Goal: Task Accomplishment & Management: Use online tool/utility

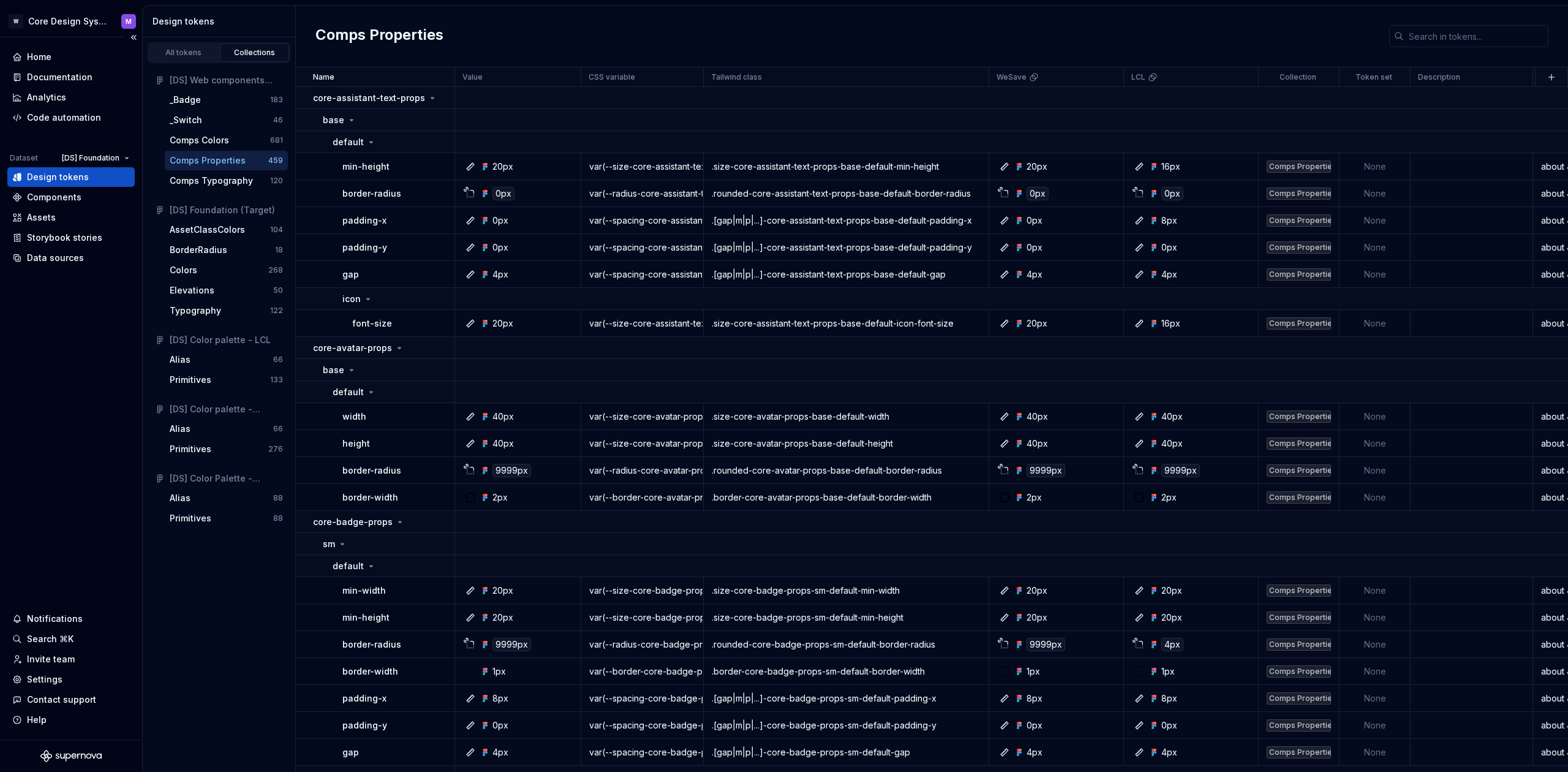
click at [74, 173] on div "Design tokens" at bounding box center [58, 177] width 62 height 12
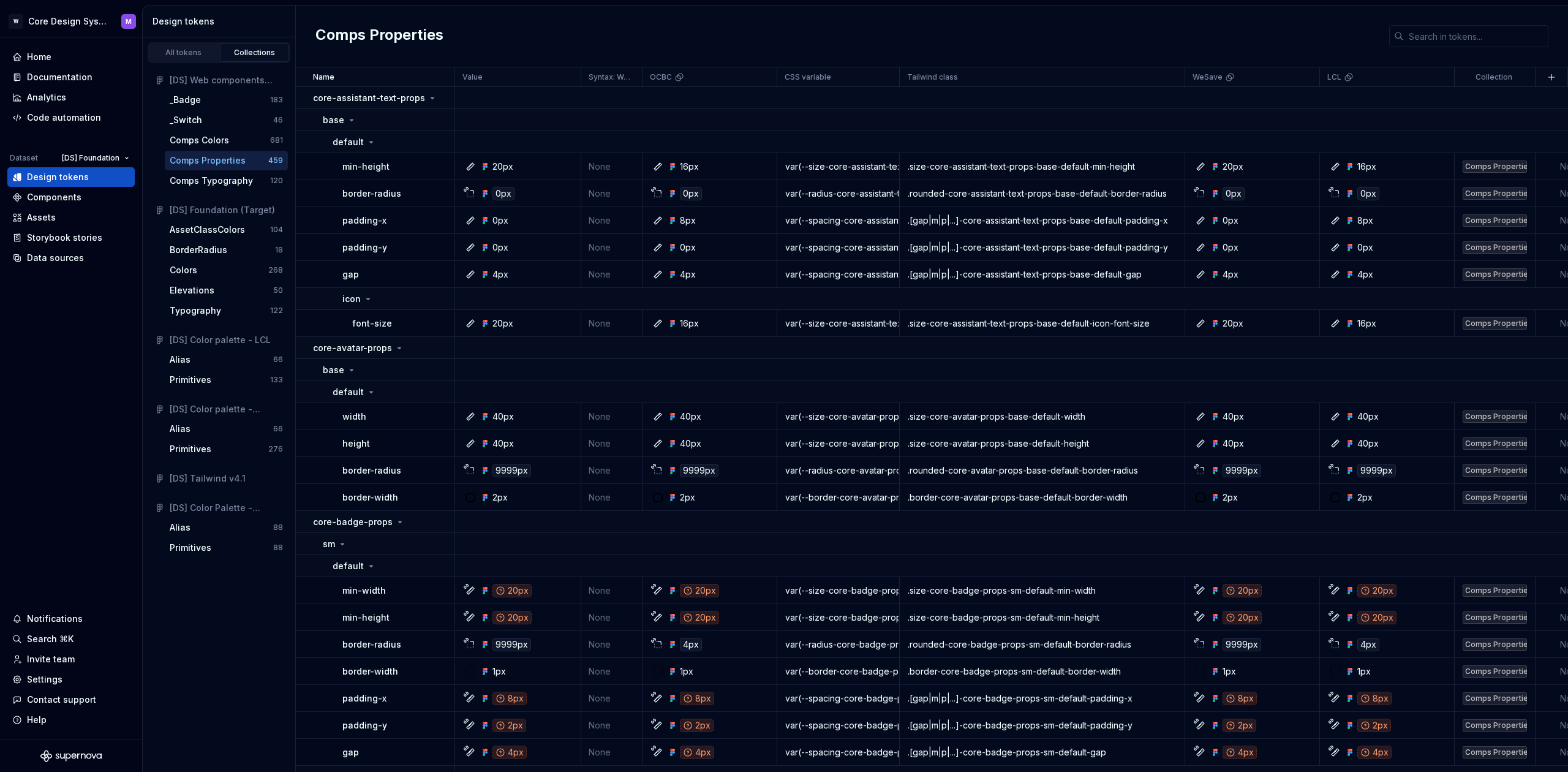
click at [204, 475] on div "[DS] Tailwind v4.1" at bounding box center [226, 478] width 113 height 12
click at [506, 589] on div "20px" at bounding box center [512, 591] width 39 height 14
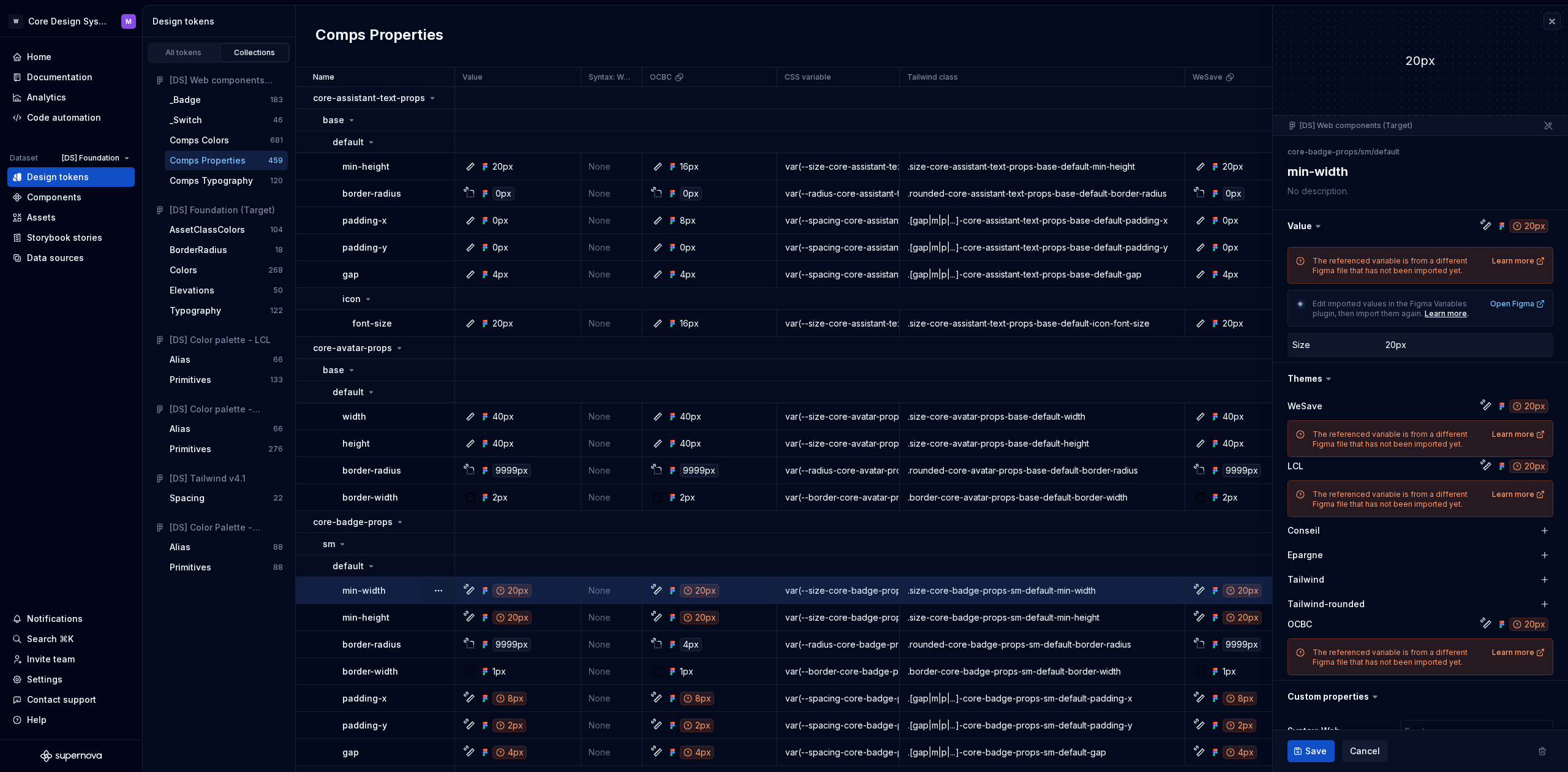
click at [535, 595] on div "20px" at bounding box center [522, 591] width 117 height 14
drag, startPoint x: 1316, startPoint y: 663, endPoint x: 1398, endPoint y: 659, distance: 82.1
click at [1398, 659] on div "The referenced variable is from a different Figma file that has not been import…" at bounding box center [1398, 657] width 172 height 20
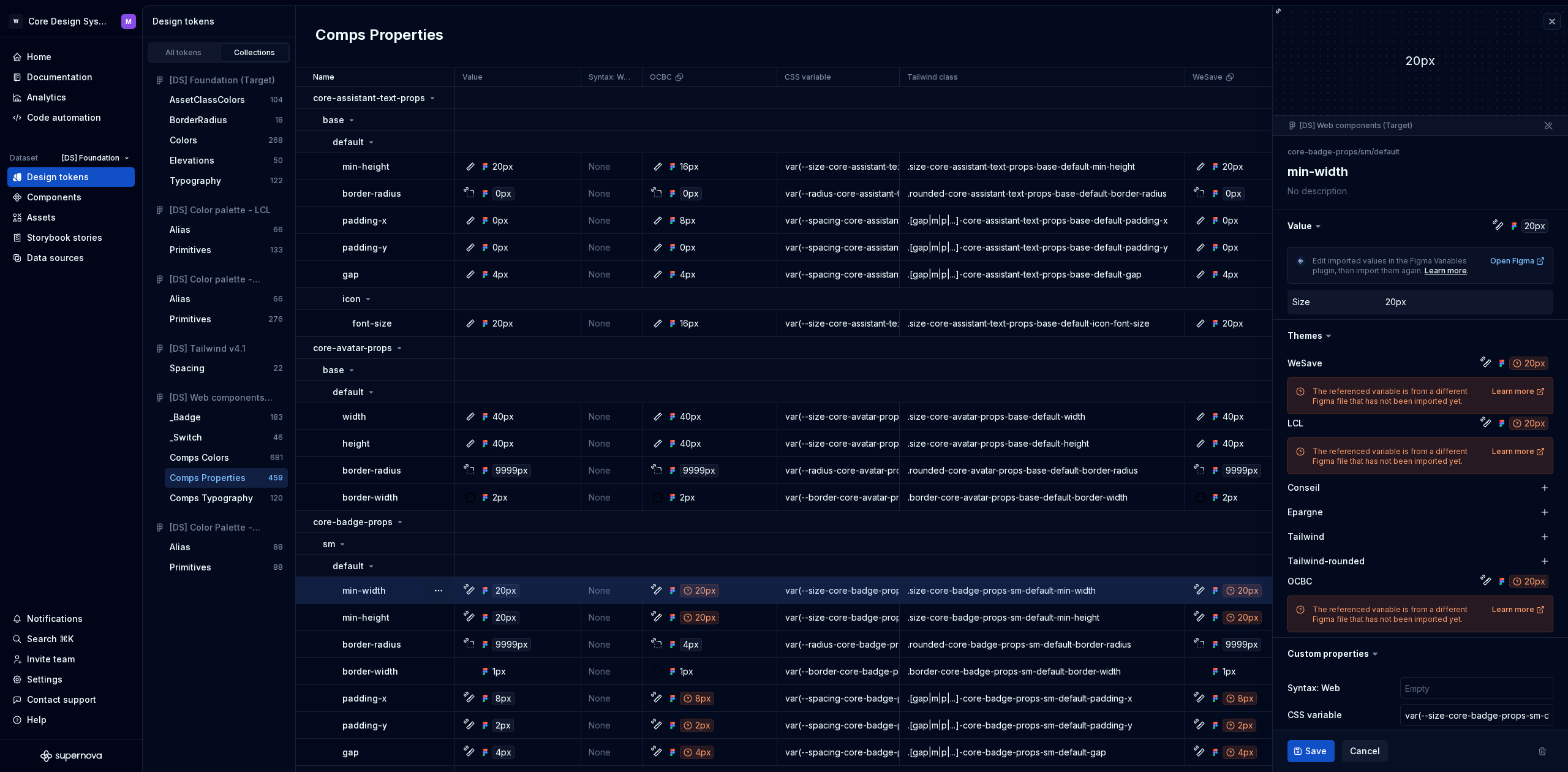
type textarea "*"
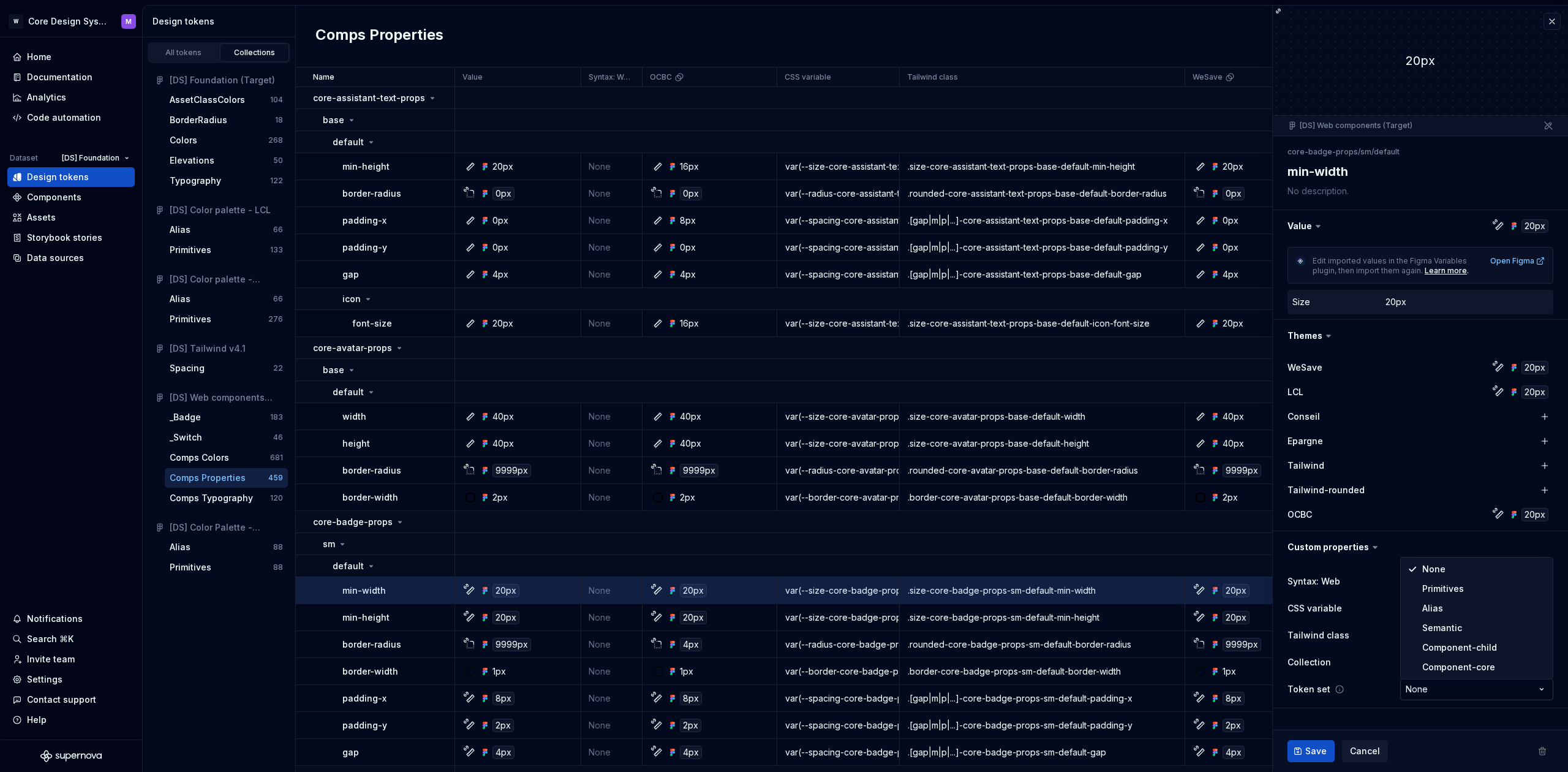
click at [1439, 694] on html "W Core Design System M Home Documentation Analytics Code automation Dataset [DS…" at bounding box center [784, 386] width 1568 height 772
click at [1442, 720] on html "W Core Design System M Home Documentation Analytics Code automation Dataset [DS…" at bounding box center [784, 386] width 1568 height 772
click at [201, 440] on div "_Switch" at bounding box center [186, 437] width 33 height 12
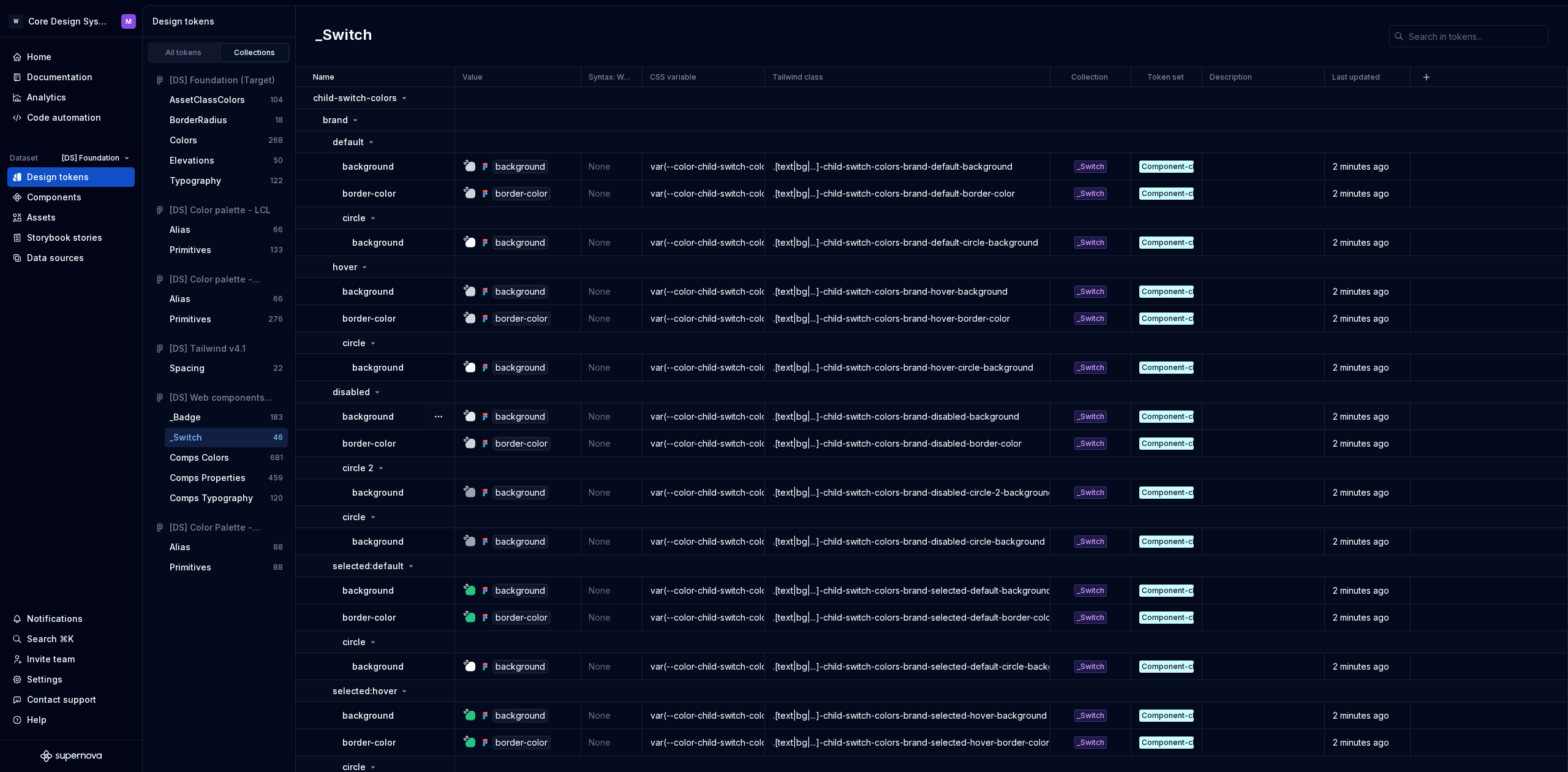
click at [377, 421] on p "background" at bounding box center [367, 417] width 51 height 12
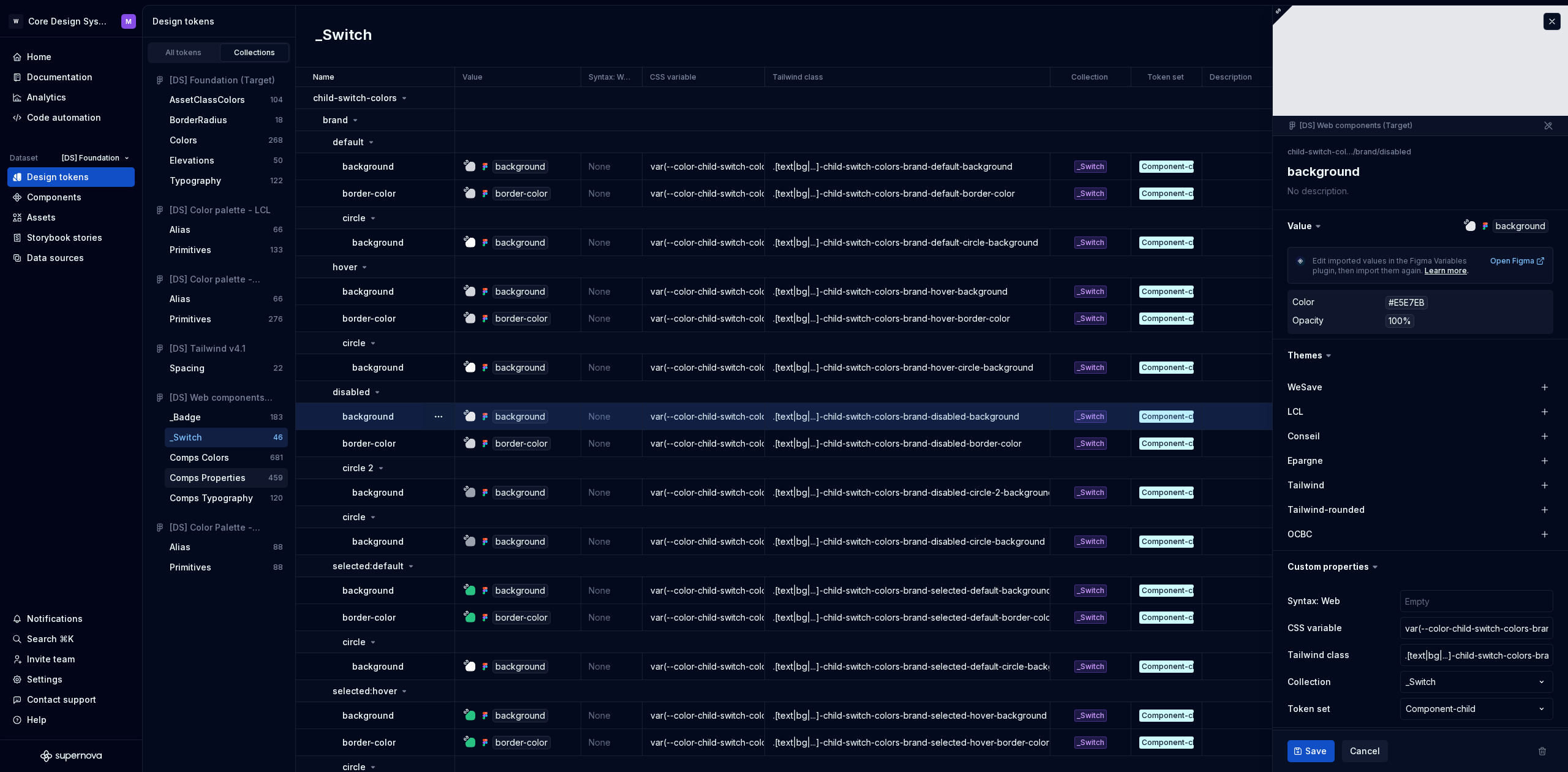
click at [223, 478] on div "Comps Properties" at bounding box center [207, 478] width 76 height 12
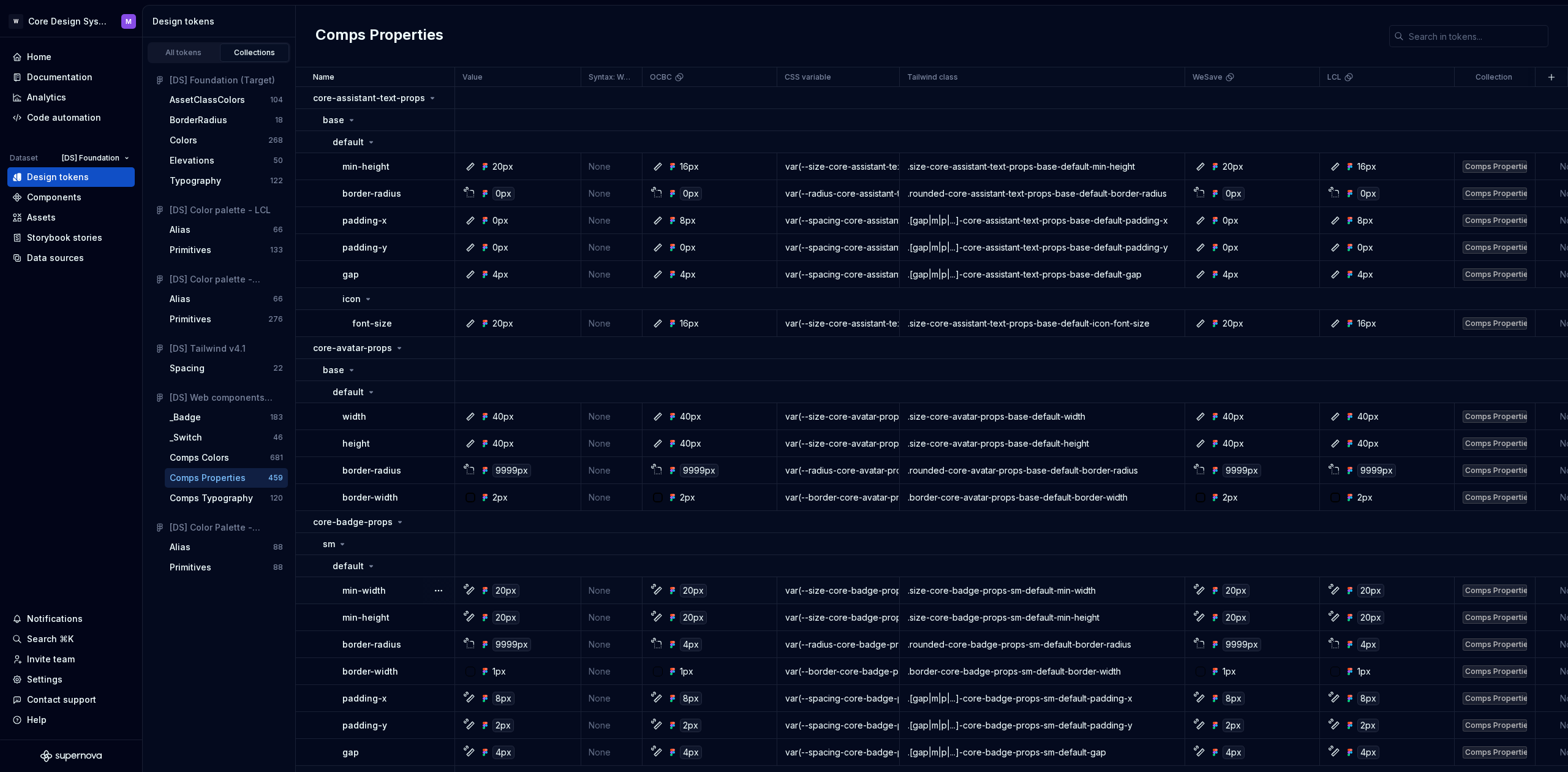
click at [381, 591] on p "min-width" at bounding box center [364, 591] width 44 height 12
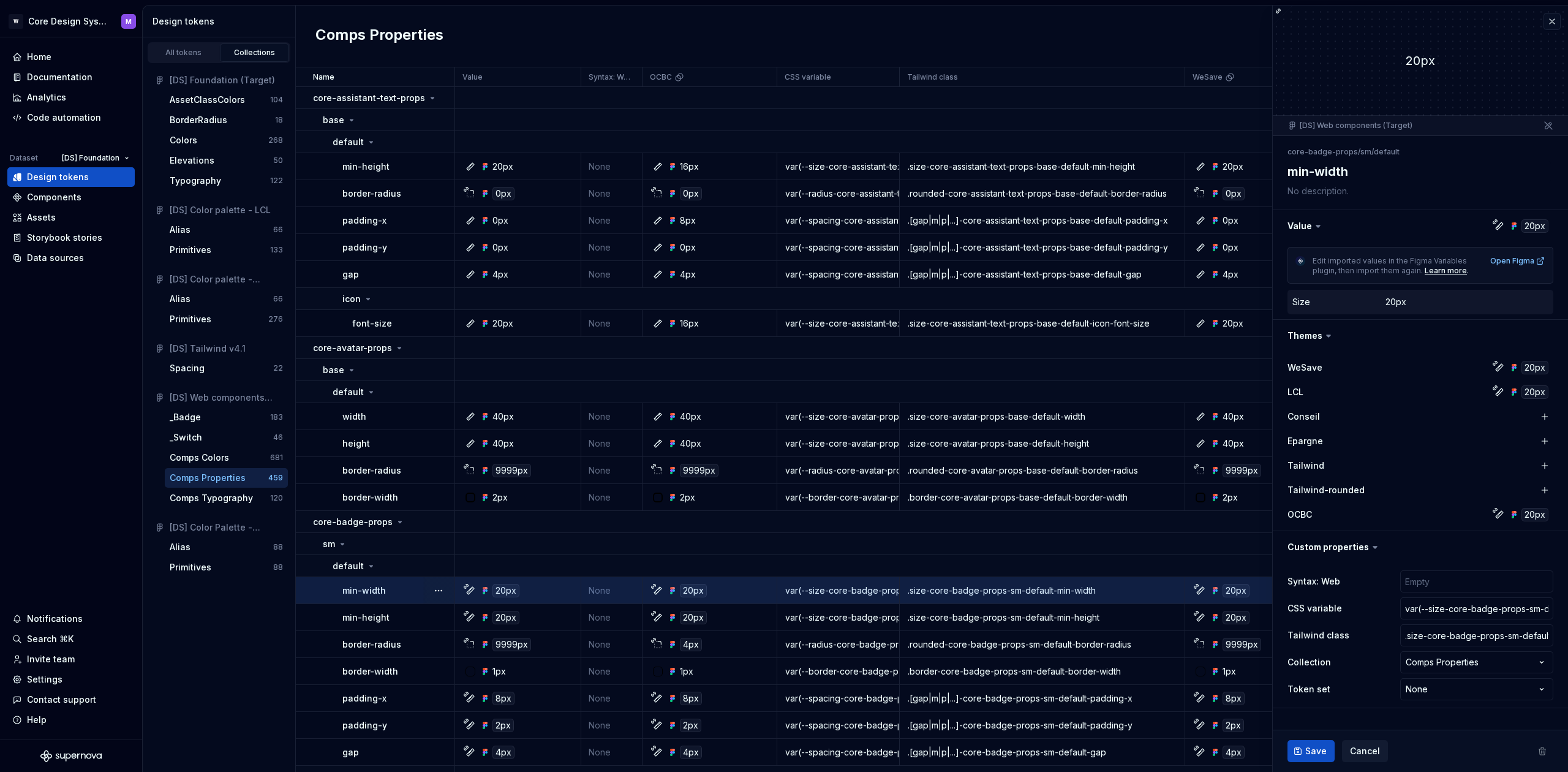
click at [1421, 690] on html "W Core Design System M Home Documentation Analytics Code automation Dataset [DS…" at bounding box center [784, 386] width 1568 height 772
click at [1518, 694] on html "W Core Design System M Home Documentation Analytics Code automation Dataset [DS…" at bounding box center [784, 386] width 1568 height 772
type textarea "*"
click at [1411, 689] on html "W Core Design System M Home Documentation Analytics Code automation Dataset [DS…" at bounding box center [784, 386] width 1568 height 772
select select "**********"
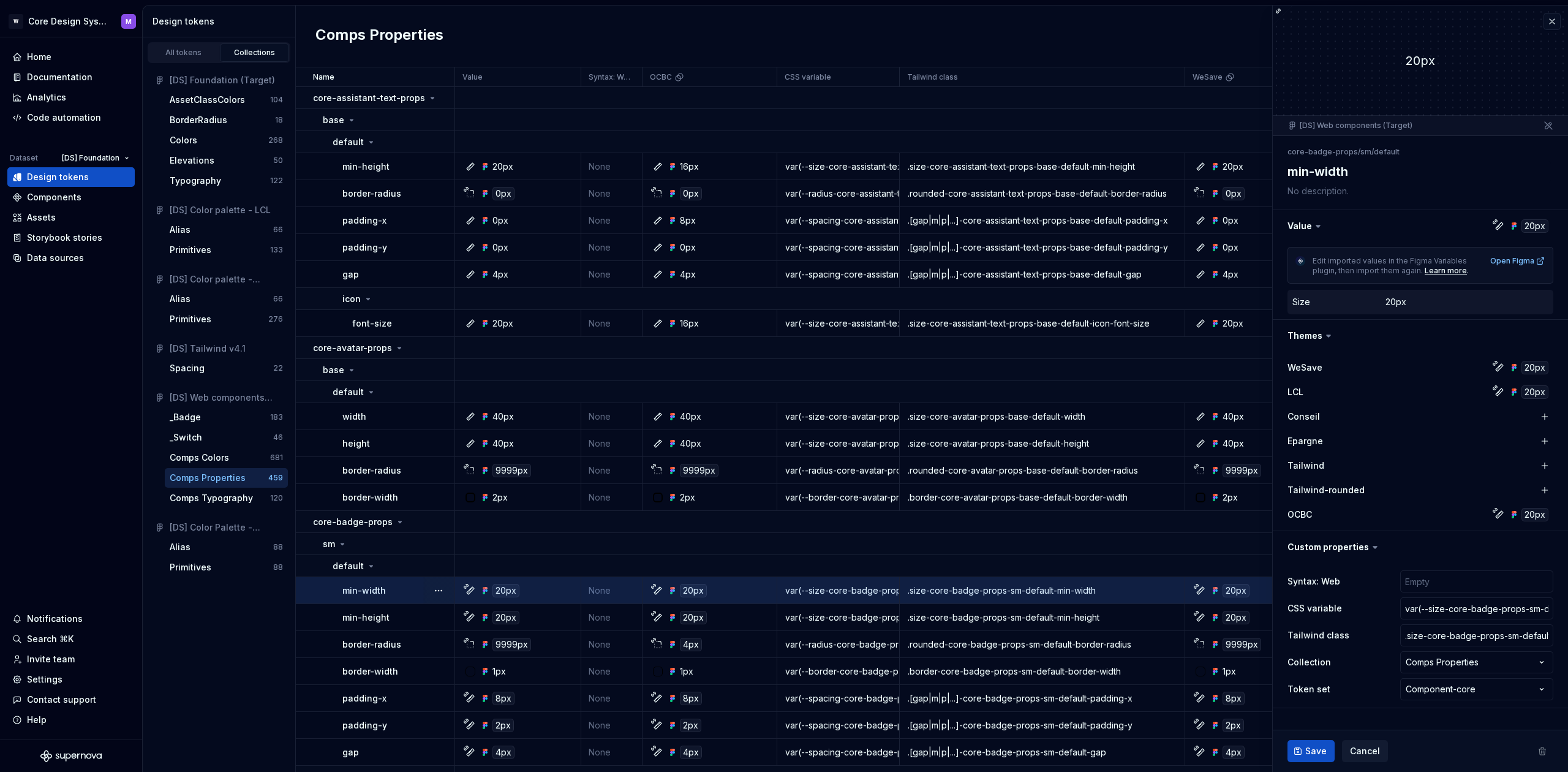
click at [1310, 749] on span "Save" at bounding box center [1316, 751] width 22 height 12
type textarea "*"
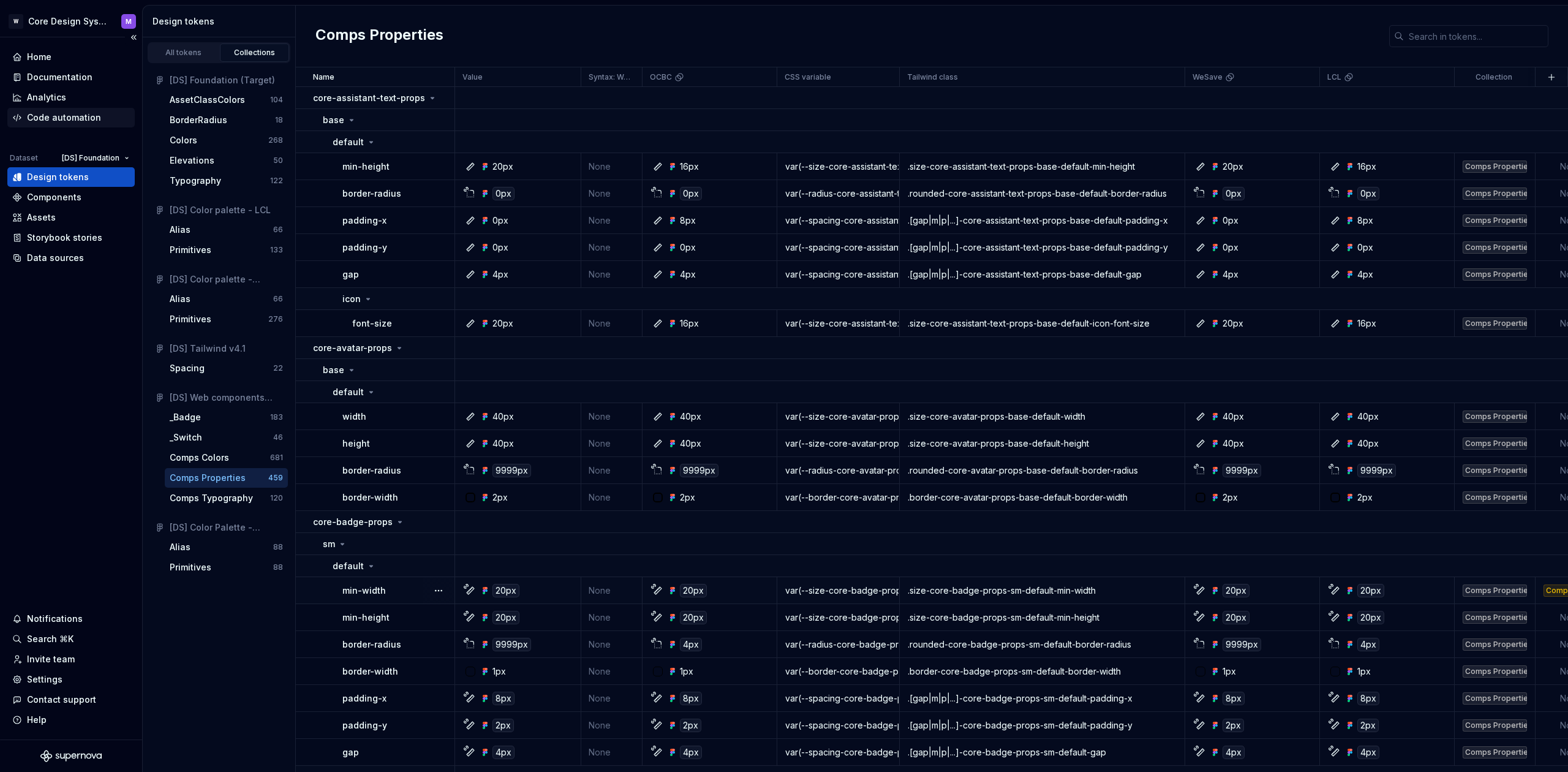
click at [81, 122] on div "Code automation" at bounding box center [64, 118] width 74 height 12
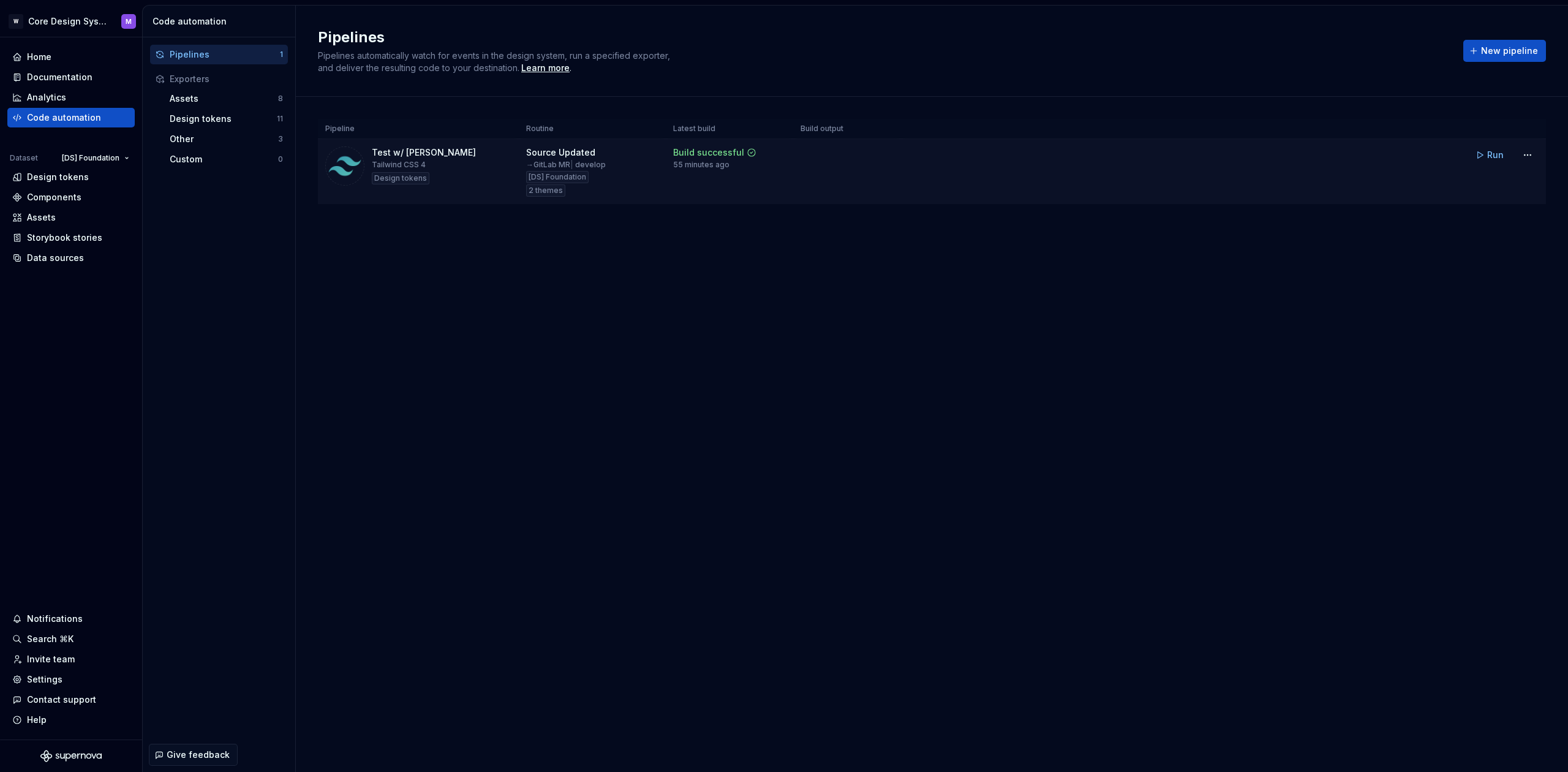
click at [462, 183] on div "Test w/ Mickael Tailwind CSS 4 Design tokens" at bounding box center [418, 166] width 186 height 39
click at [1490, 157] on span "Run" at bounding box center [1495, 155] width 17 height 12
click at [1525, 156] on html "W Core Design System M Home Documentation Analytics Code automation Dataset [DS…" at bounding box center [784, 386] width 1568 height 772
click at [1497, 181] on div "Edit pipeline" at bounding box center [1512, 181] width 105 height 12
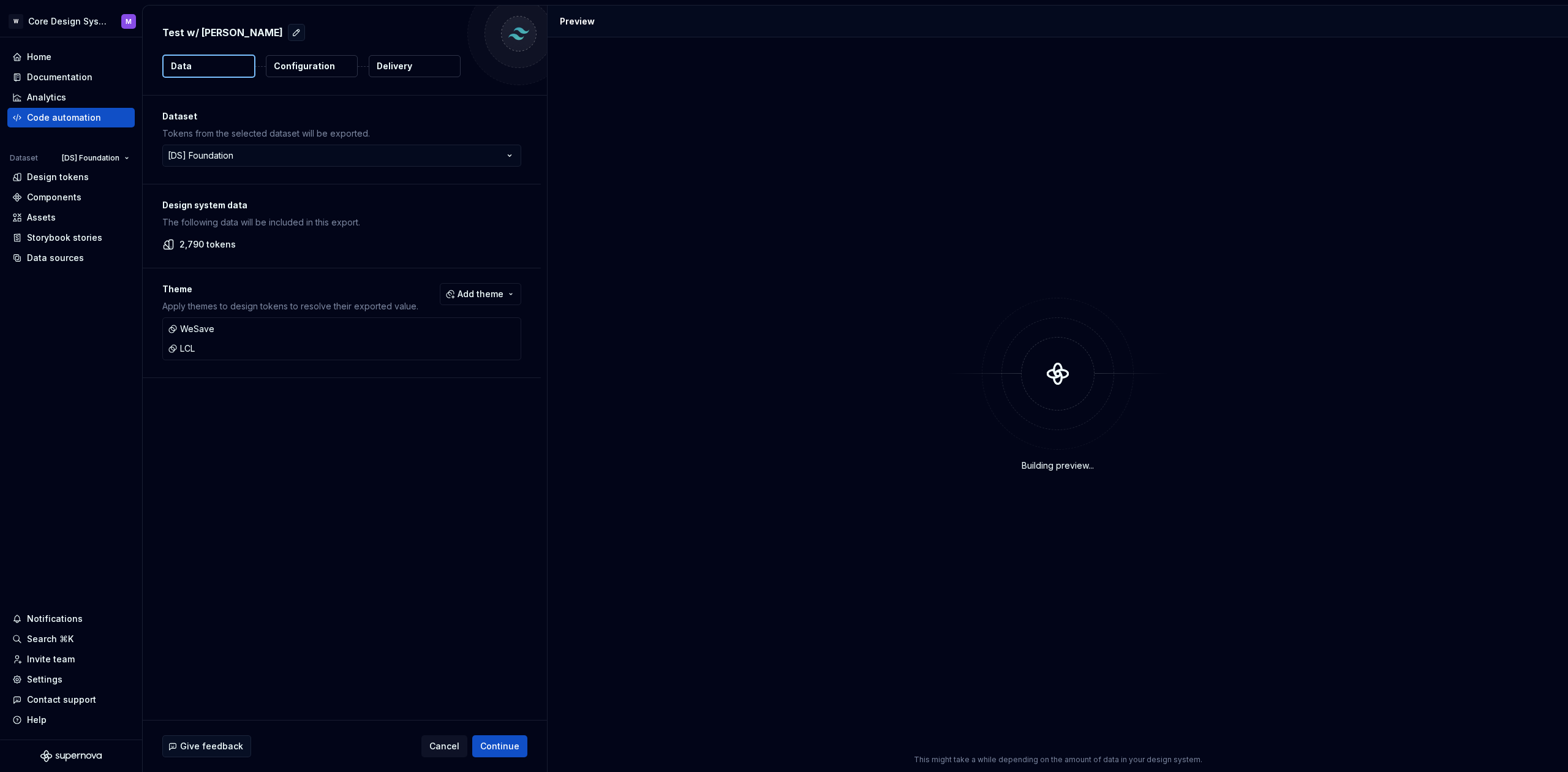
click at [315, 65] on p "Configuration" at bounding box center [304, 66] width 61 height 12
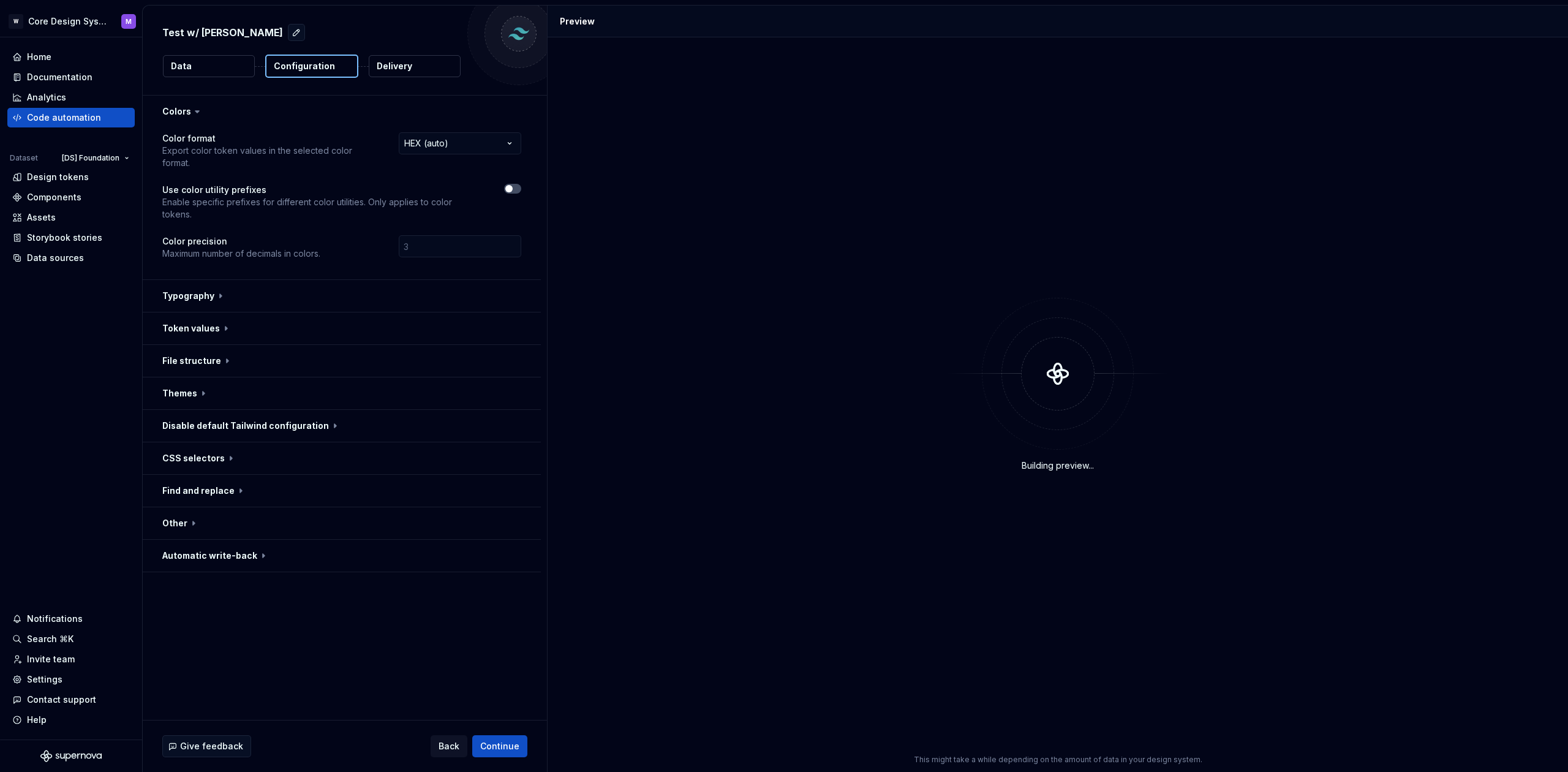
click at [395, 69] on p "Delivery" at bounding box center [395, 66] width 36 height 12
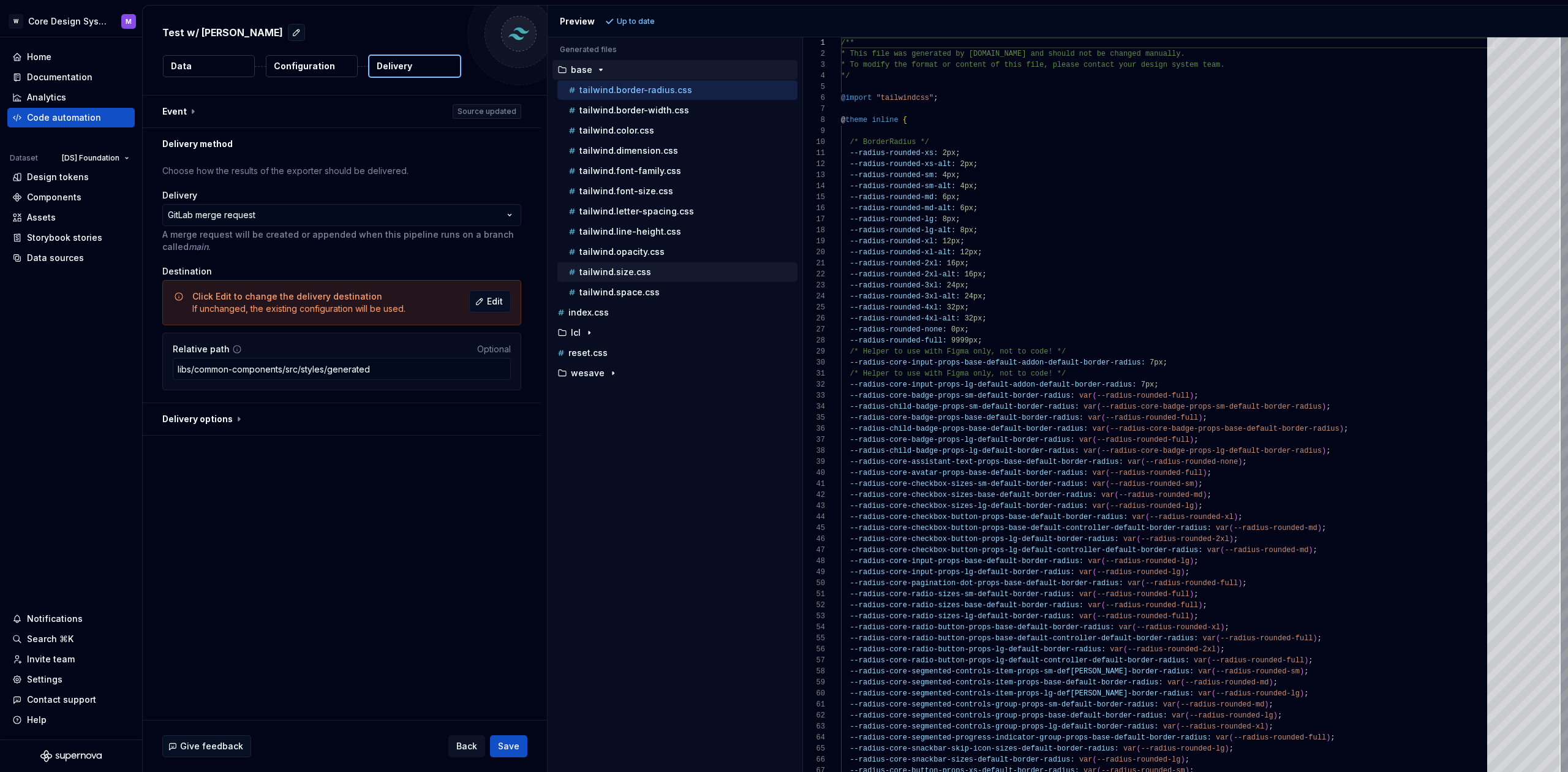
click at [643, 271] on p "tailwind.size.css" at bounding box center [615, 272] width 72 height 10
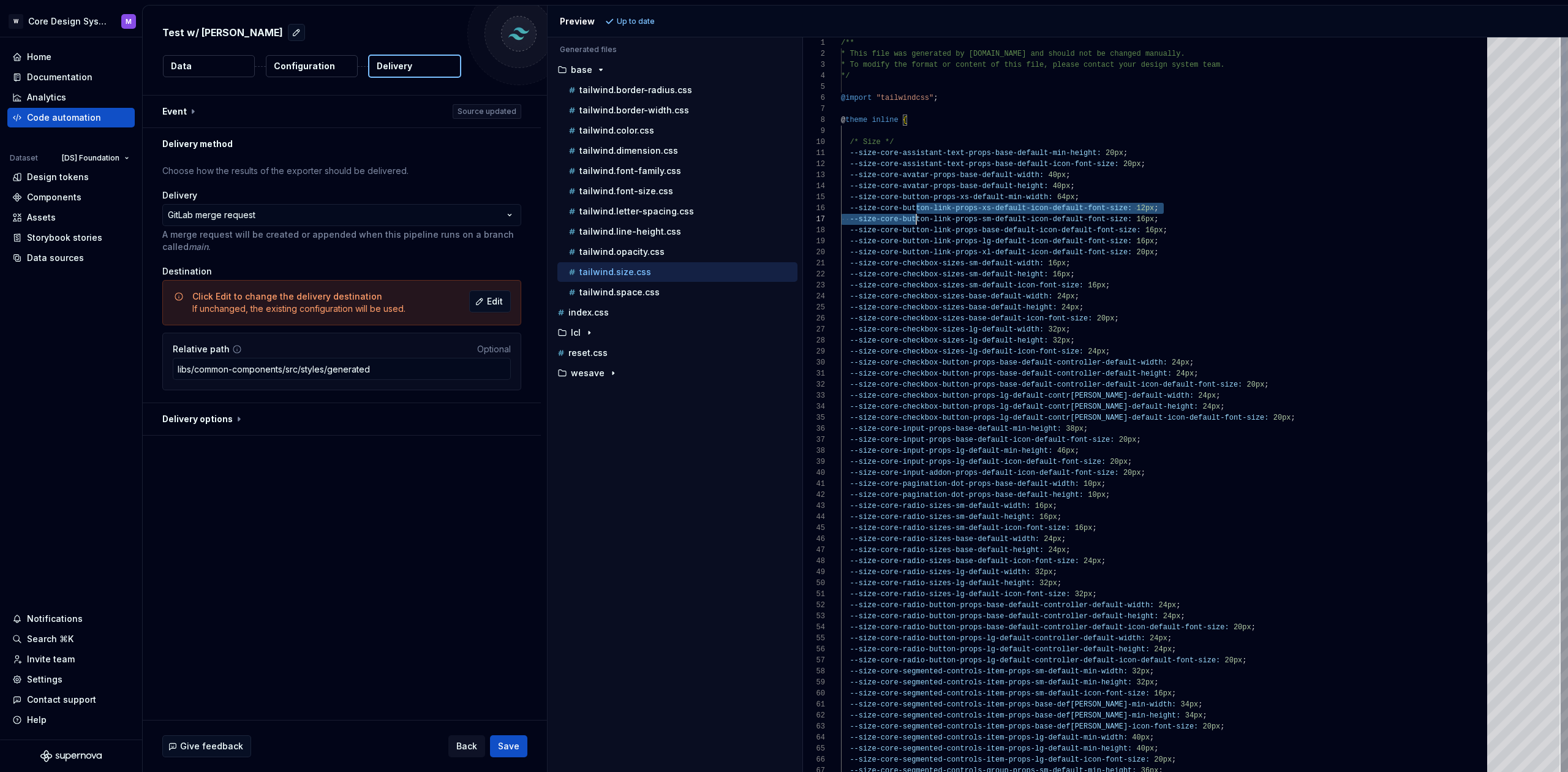
scroll to position [55, 80]
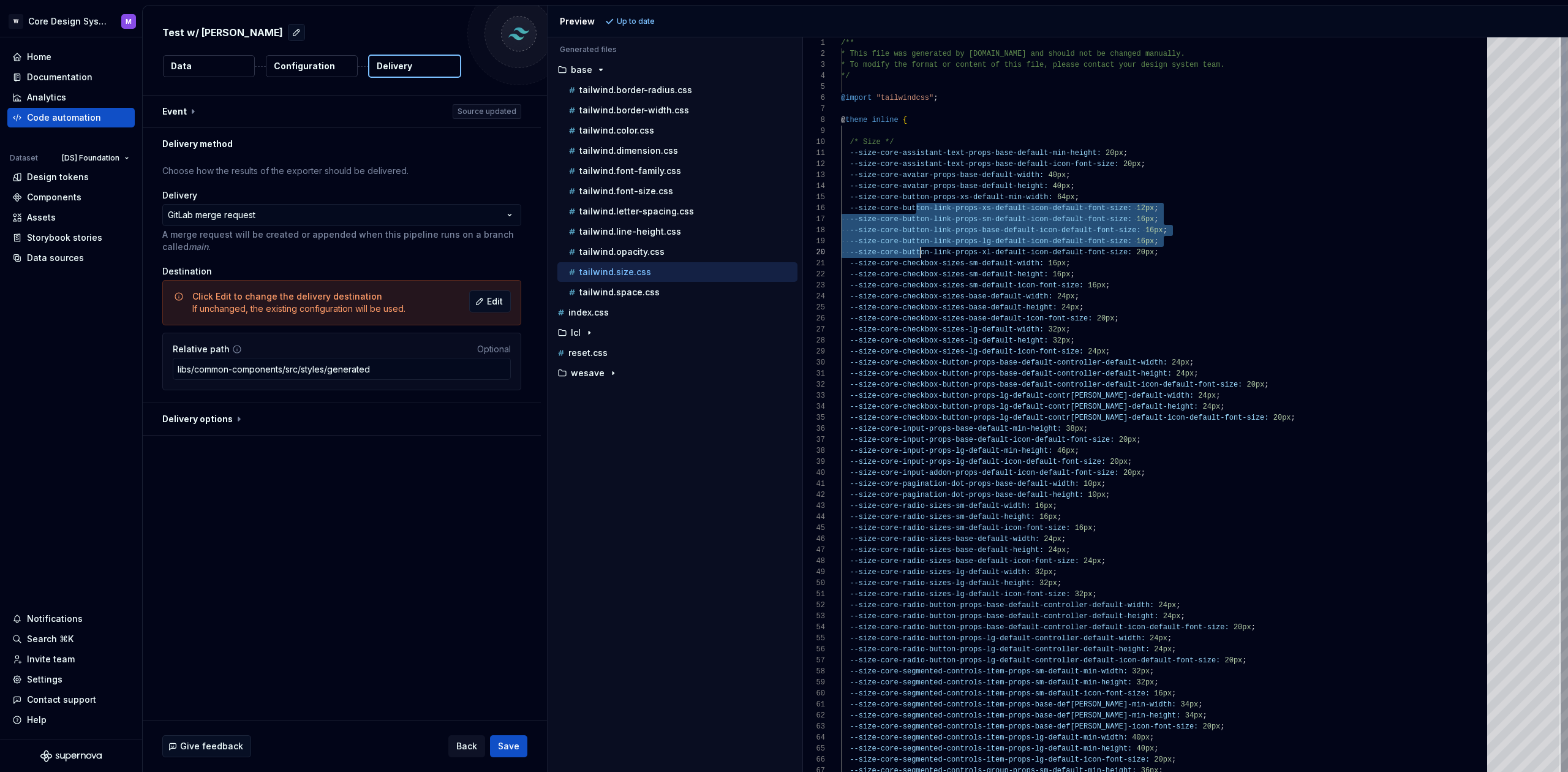
drag, startPoint x: 916, startPoint y: 213, endPoint x: 922, endPoint y: 250, distance: 37.5
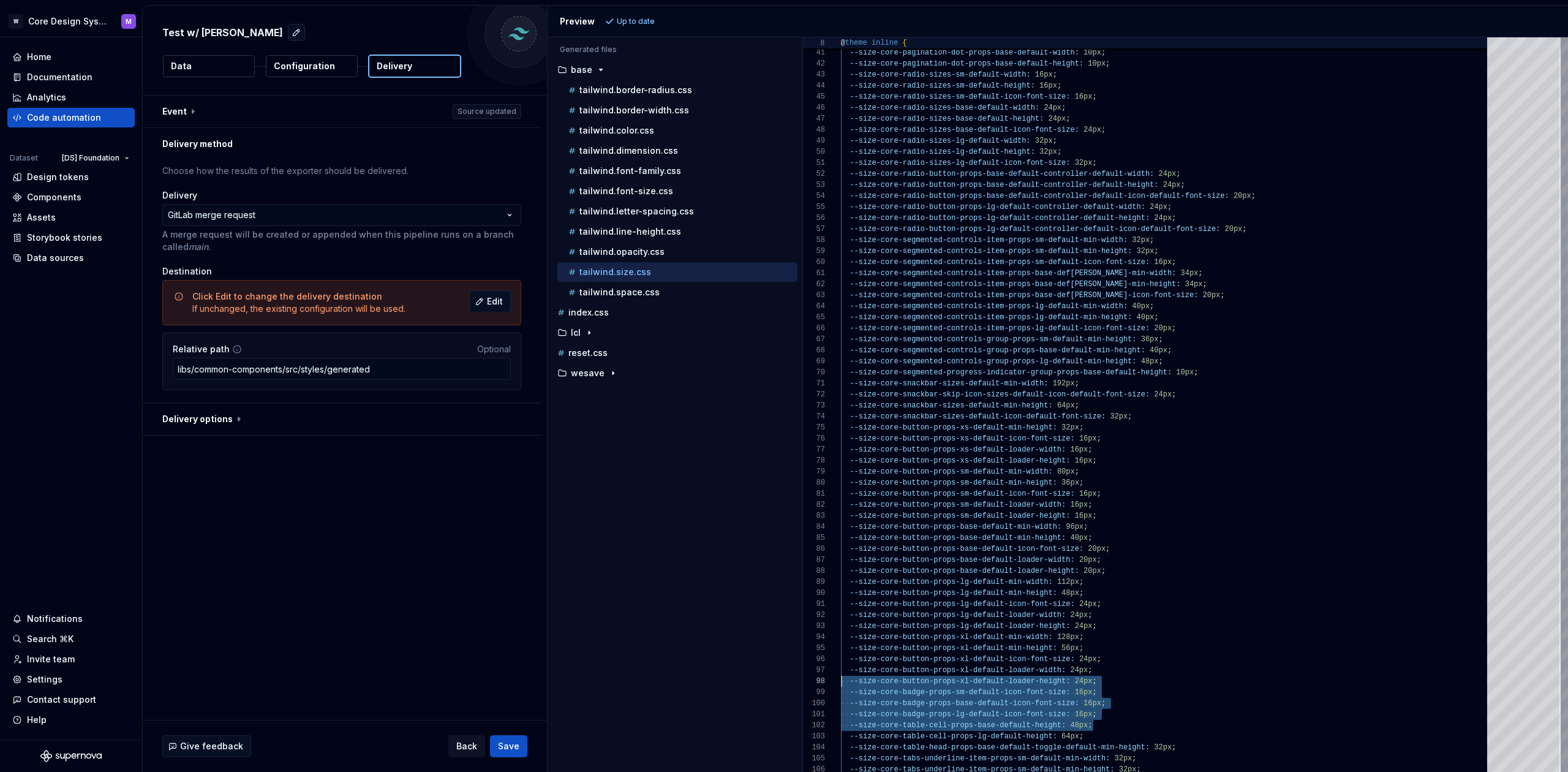
scroll to position [88, 0]
drag, startPoint x: 1050, startPoint y: 719, endPoint x: 795, endPoint y: 689, distance: 256.8
click at [795, 689] on div "Generated files Accessibility guide for tree . Navigate the tree with the arrow…" at bounding box center [1057, 404] width 1020 height 734
click at [940, 705] on span "--size-core-badge-props-base-default-icon-font-siz" at bounding box center [960, 703] width 221 height 9
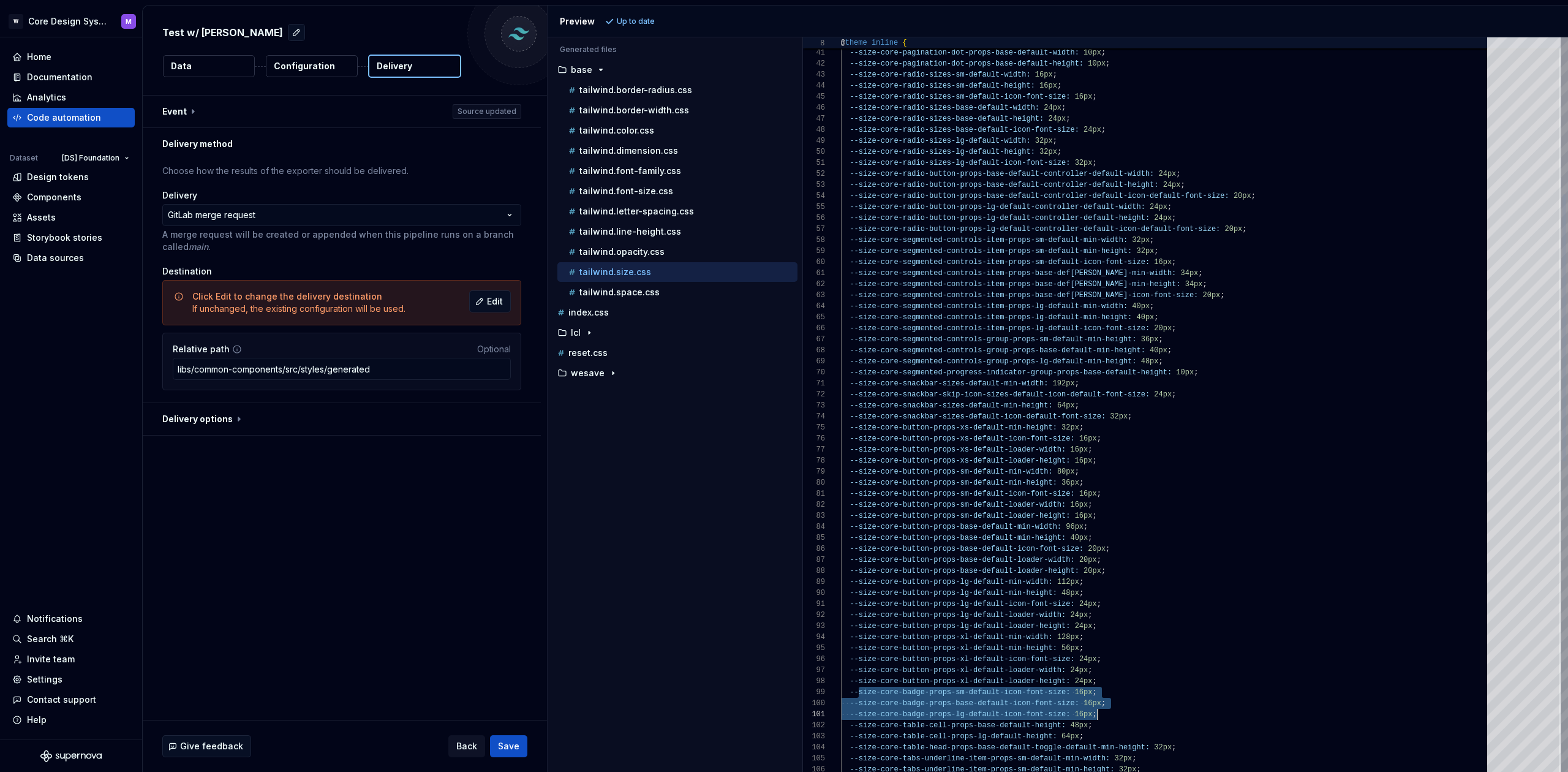
drag, startPoint x: 858, startPoint y: 692, endPoint x: 1112, endPoint y: 716, distance: 255.1
click at [1112, 716] on div "--size-core-input-addon-props-default-icon-default -font-size: 20px ; --size-co…" at bounding box center [1168, 615] width 654 height 2018
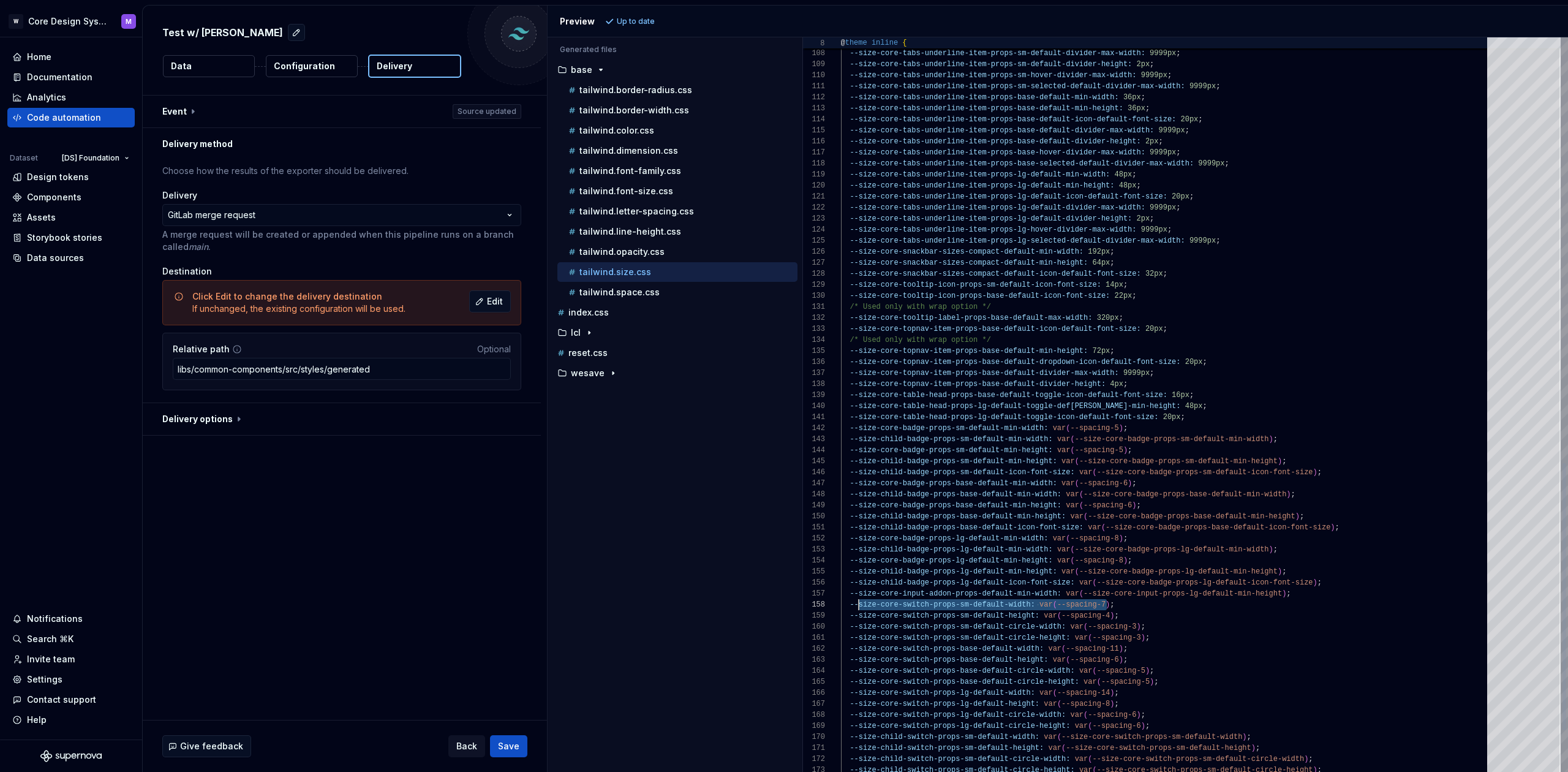
scroll to position [66, 9]
drag, startPoint x: 1107, startPoint y: 607, endPoint x: 851, endPoint y: 605, distance: 256.0
click at [851, 605] on span "--size-core-switch-props-sm-default-width: var ( --spacing-7 ) ;" at bounding box center [978, 604] width 274 height 11
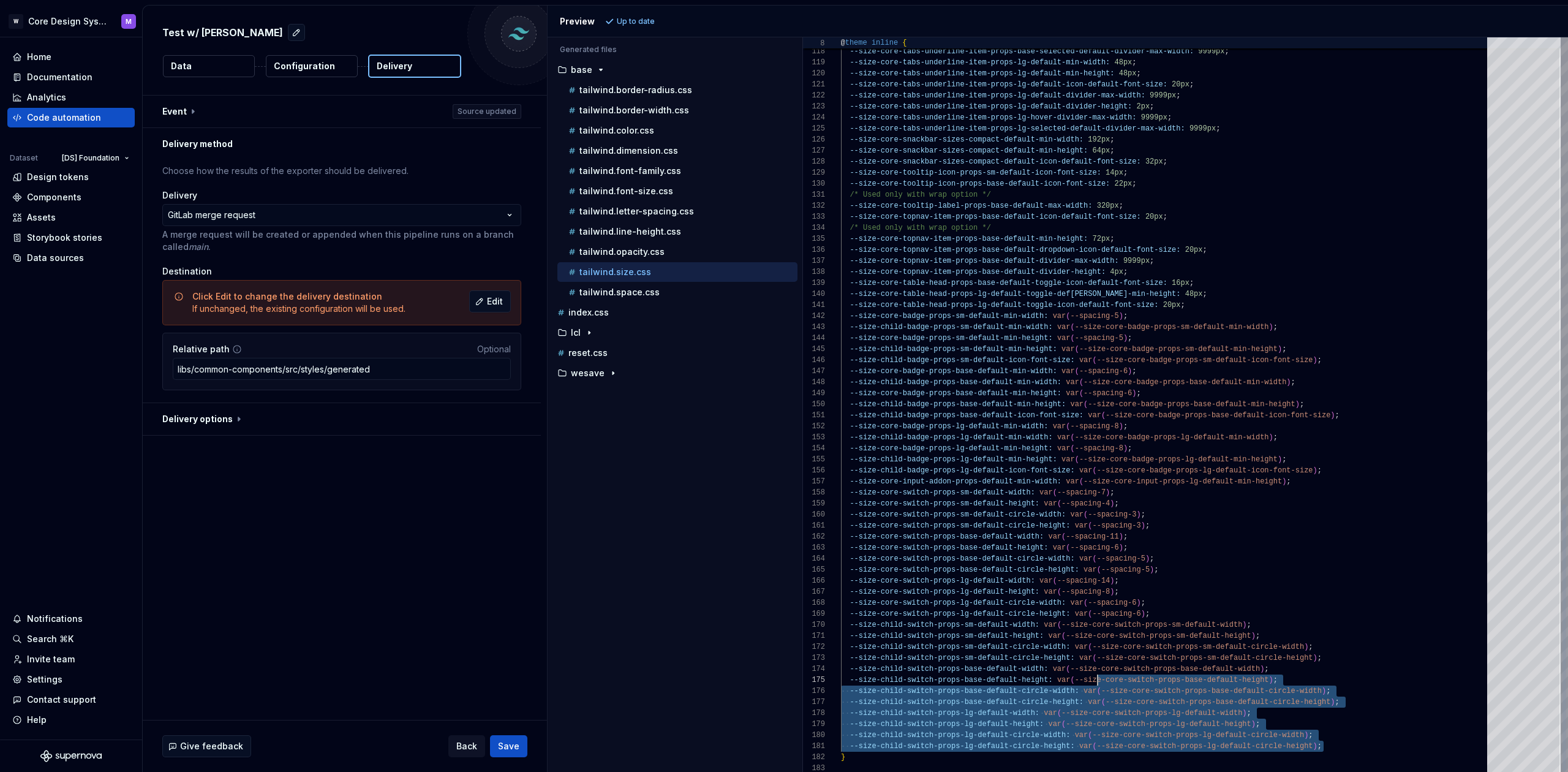
scroll to position [44, 257]
drag, startPoint x: 1321, startPoint y: 731, endPoint x: 1096, endPoint y: 684, distance: 229.9
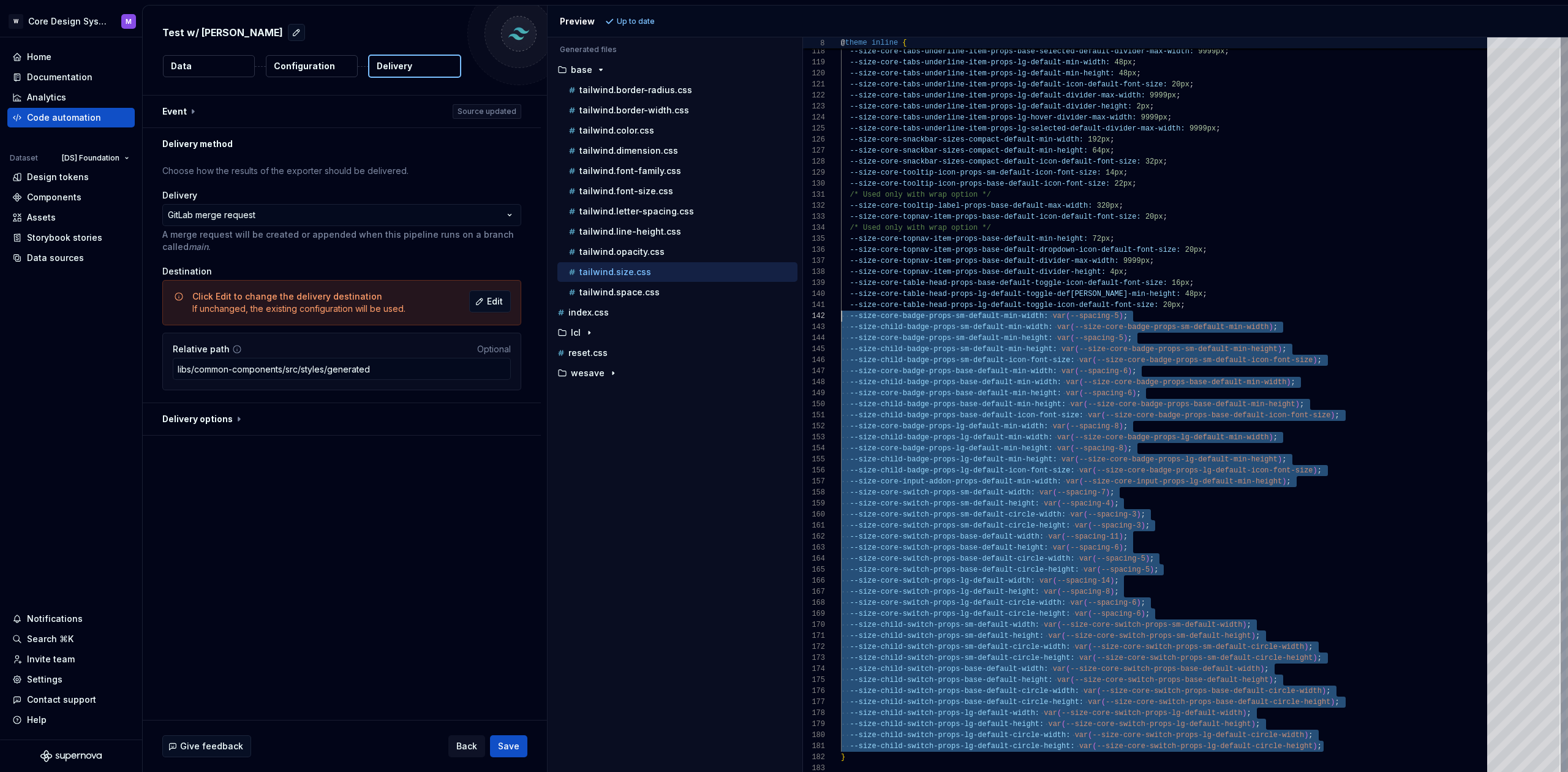
scroll to position [11, 0]
drag, startPoint x: 1339, startPoint y: 747, endPoint x: 694, endPoint y: 319, distance: 774.1
click at [694, 319] on div "Generated files Accessibility guide for tree . Navigate the tree with the arrow…" at bounding box center [1057, 404] width 1020 height 734
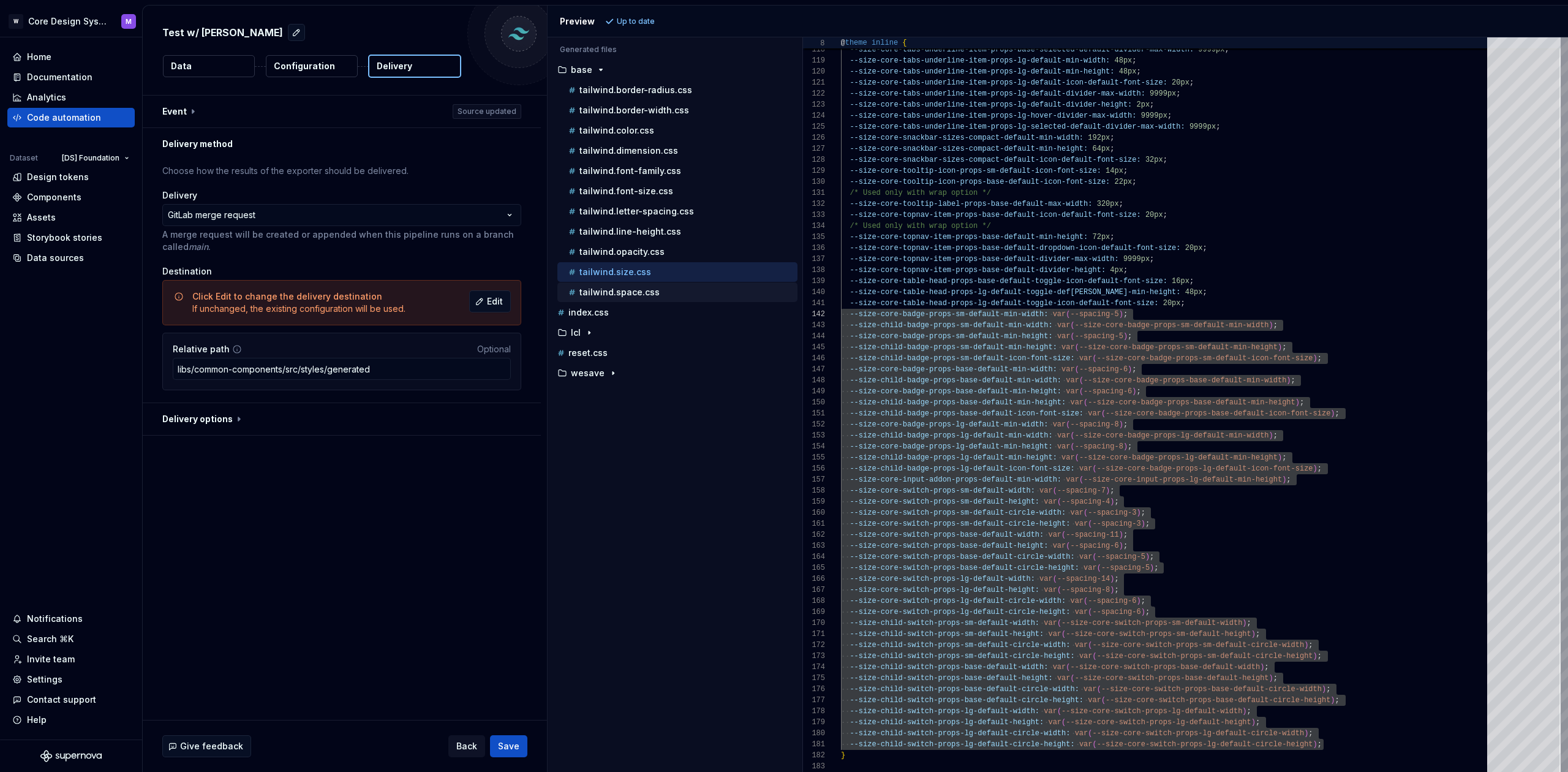
click at [645, 291] on p "tailwind.space.css" at bounding box center [620, 292] width 80 height 10
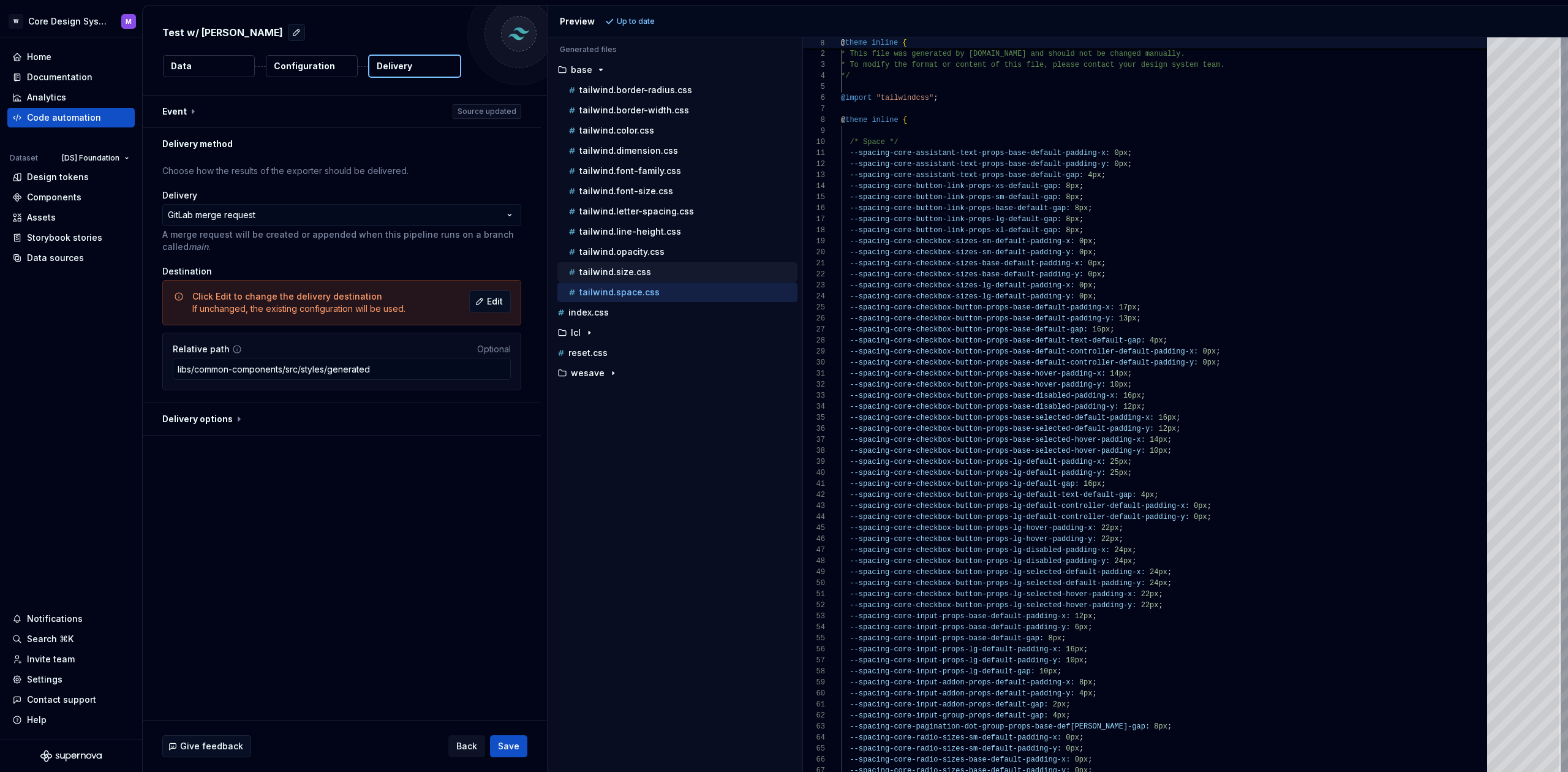
scroll to position [110, 0]
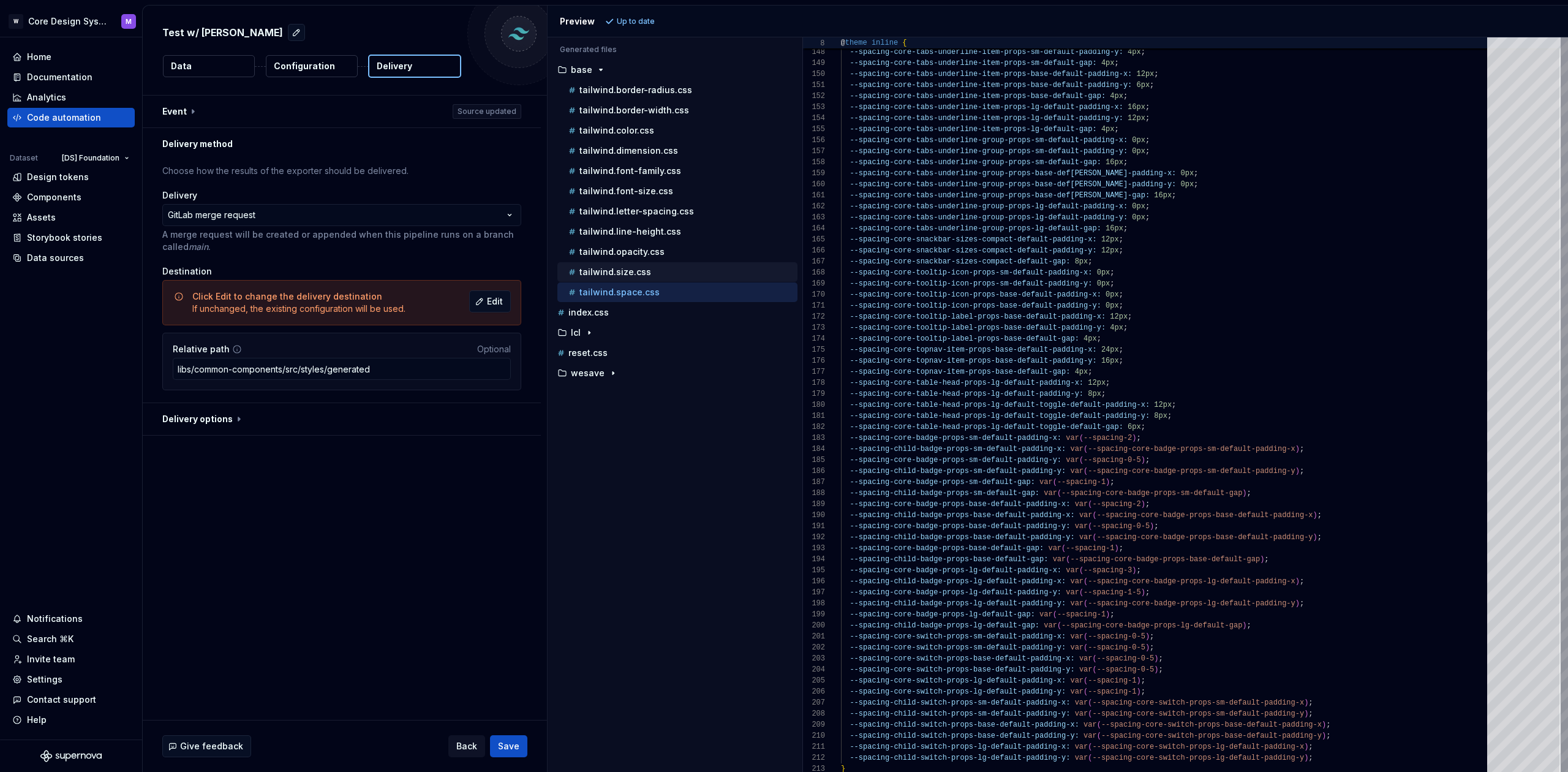
click at [628, 269] on p "tailwind.size.css" at bounding box center [615, 272] width 72 height 10
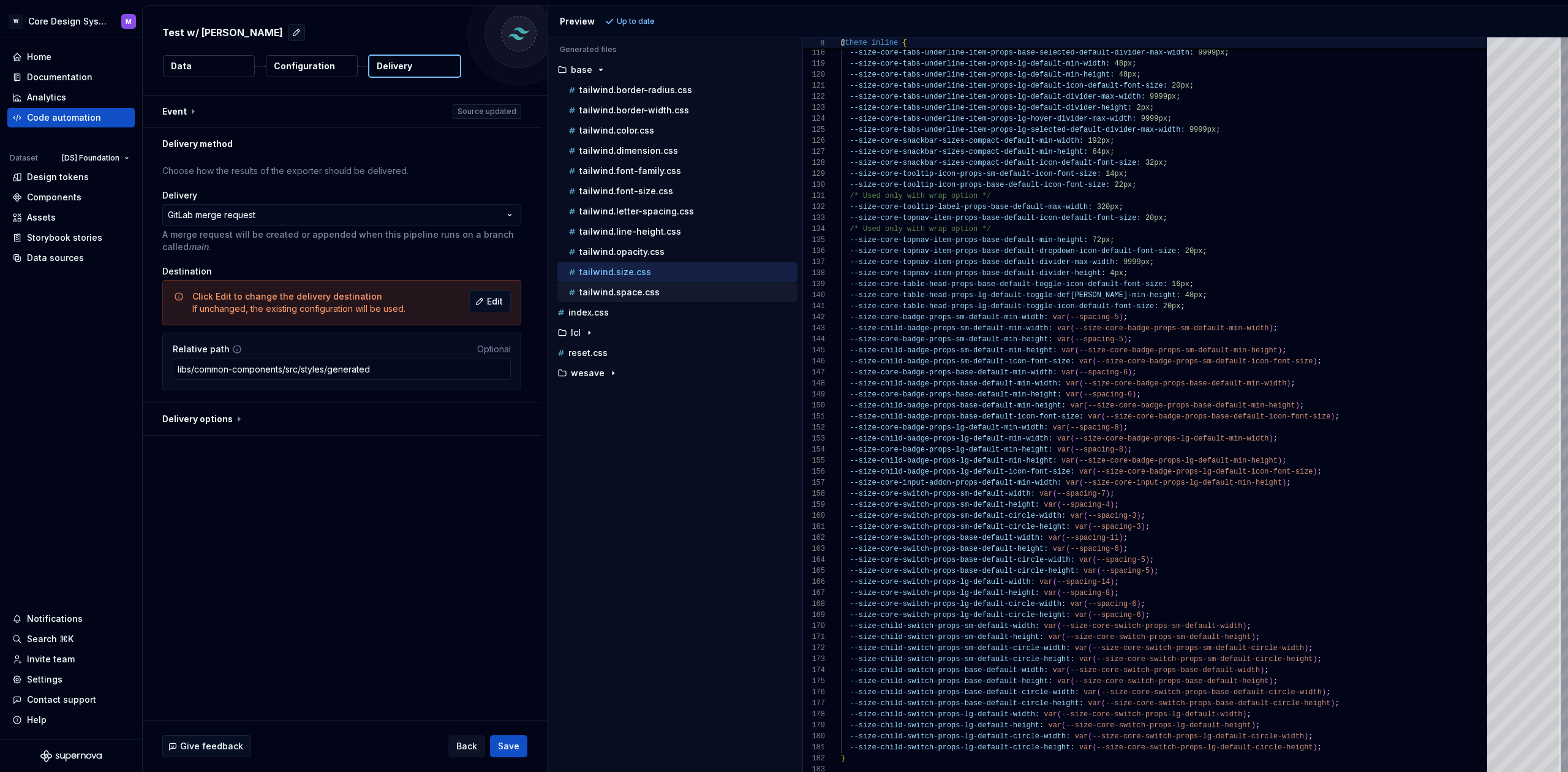
click at [608, 300] on div "tailwind.space.css" at bounding box center [677, 292] width 240 height 20
click at [639, 295] on p "tailwind.space.css" at bounding box center [620, 292] width 80 height 10
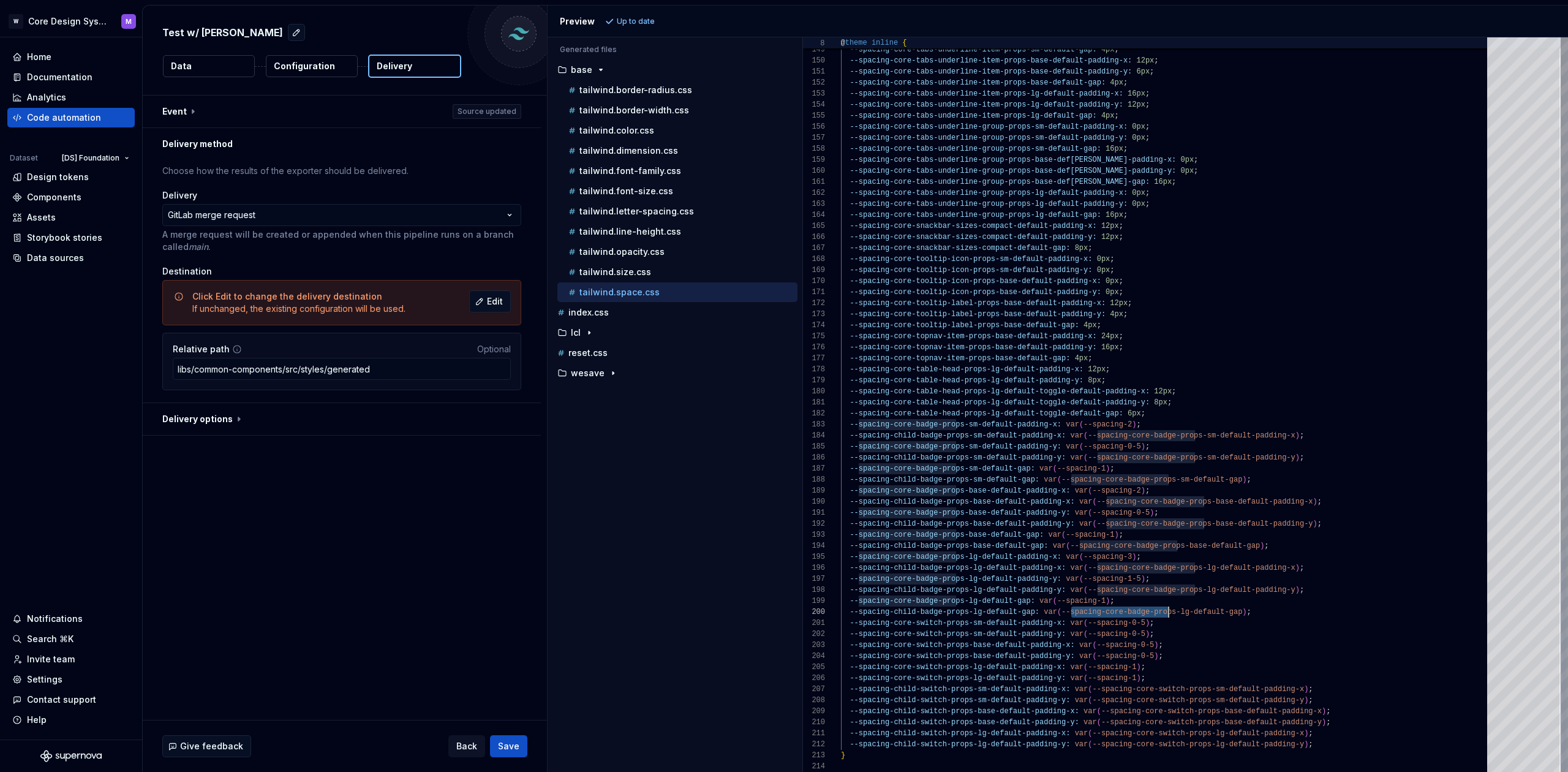
scroll to position [66, 327]
drag, startPoint x: 1075, startPoint y: 611, endPoint x: 1057, endPoint y: 551, distance: 62.6
click at [1167, 613] on span "--spacing-core-badge-props-lg-default-gap" at bounding box center [1151, 612] width 181 height 9
click at [649, 261] on div "tailwind.opacity.css" at bounding box center [677, 252] width 240 height 20
click at [639, 273] on p "tailwind.size.css" at bounding box center [615, 272] width 72 height 10
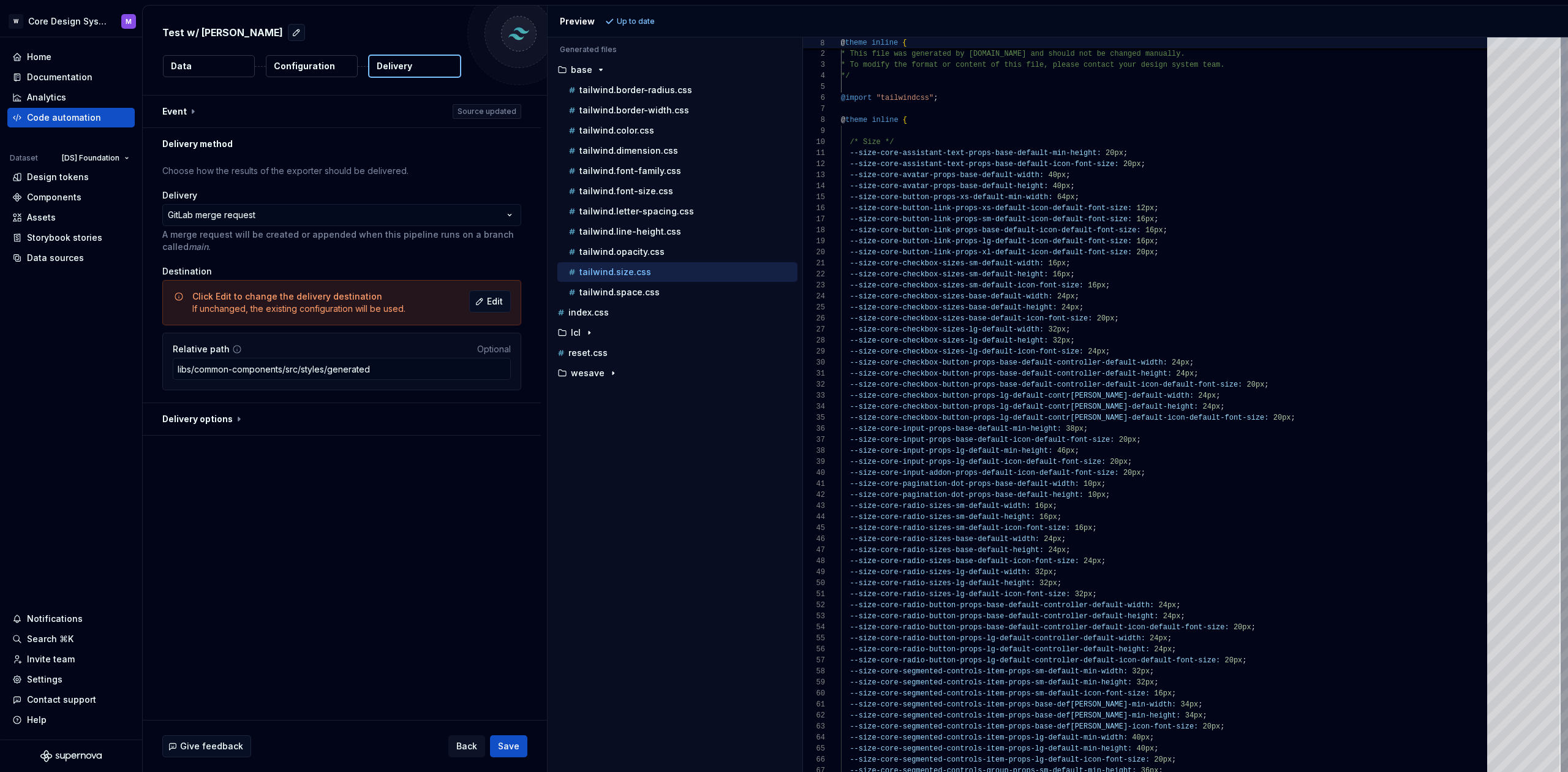
scroll to position [110, 0]
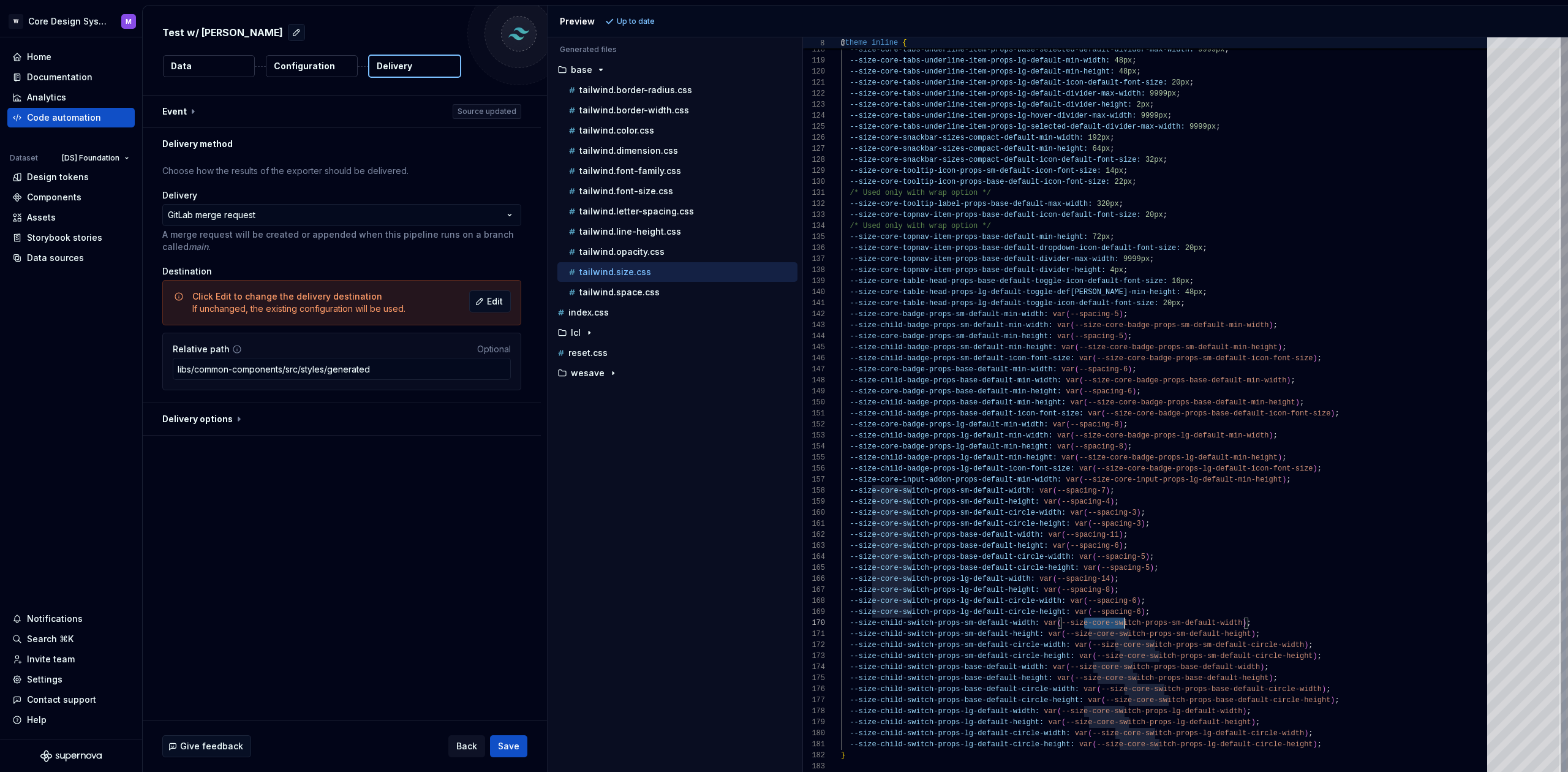
type textarea "**********"
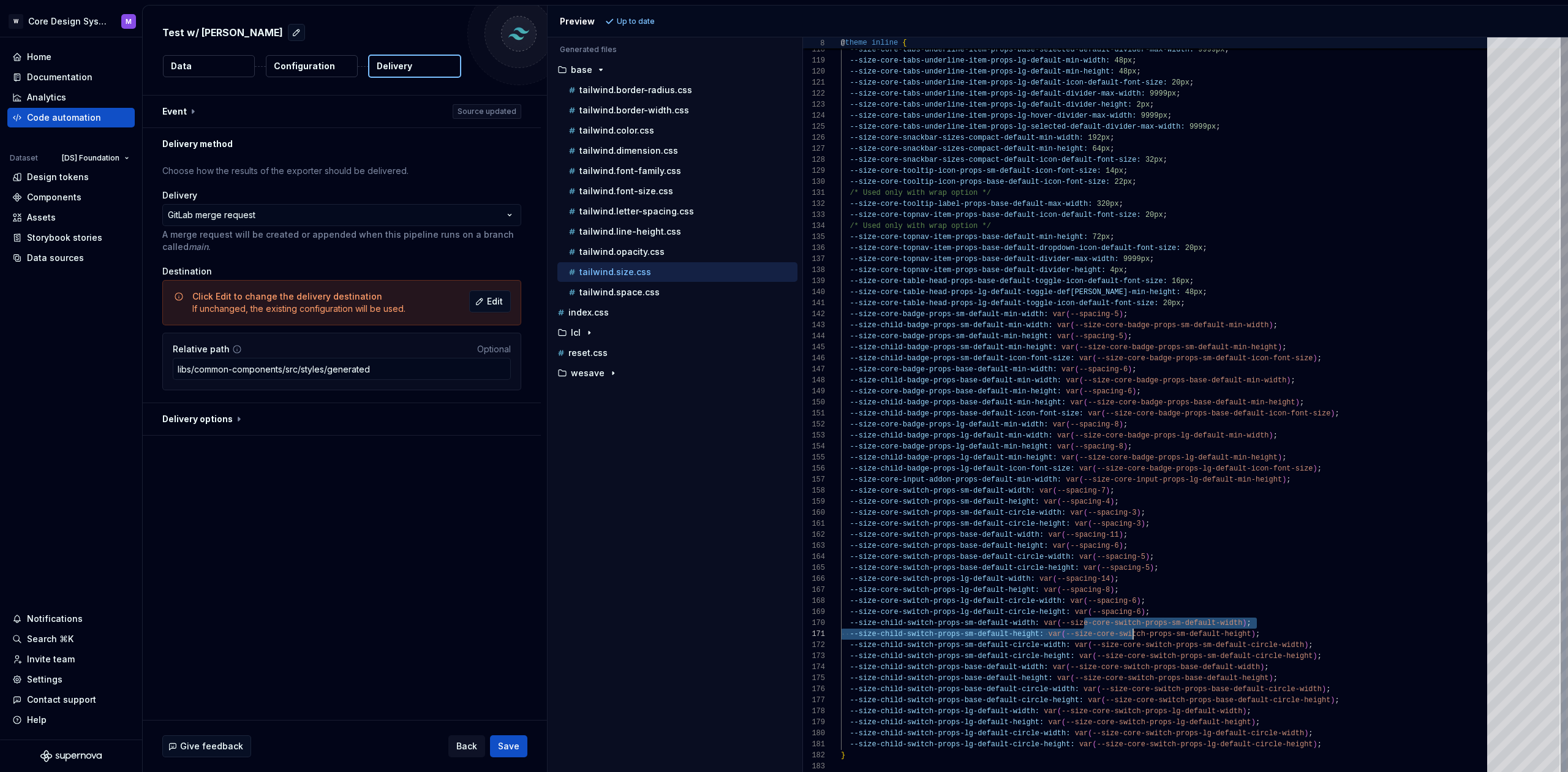
scroll to position [77, 292]
drag, startPoint x: 1085, startPoint y: 622, endPoint x: 1131, endPoint y: 630, distance: 46.7
click at [468, 746] on span "Back" at bounding box center [467, 746] width 21 height 12
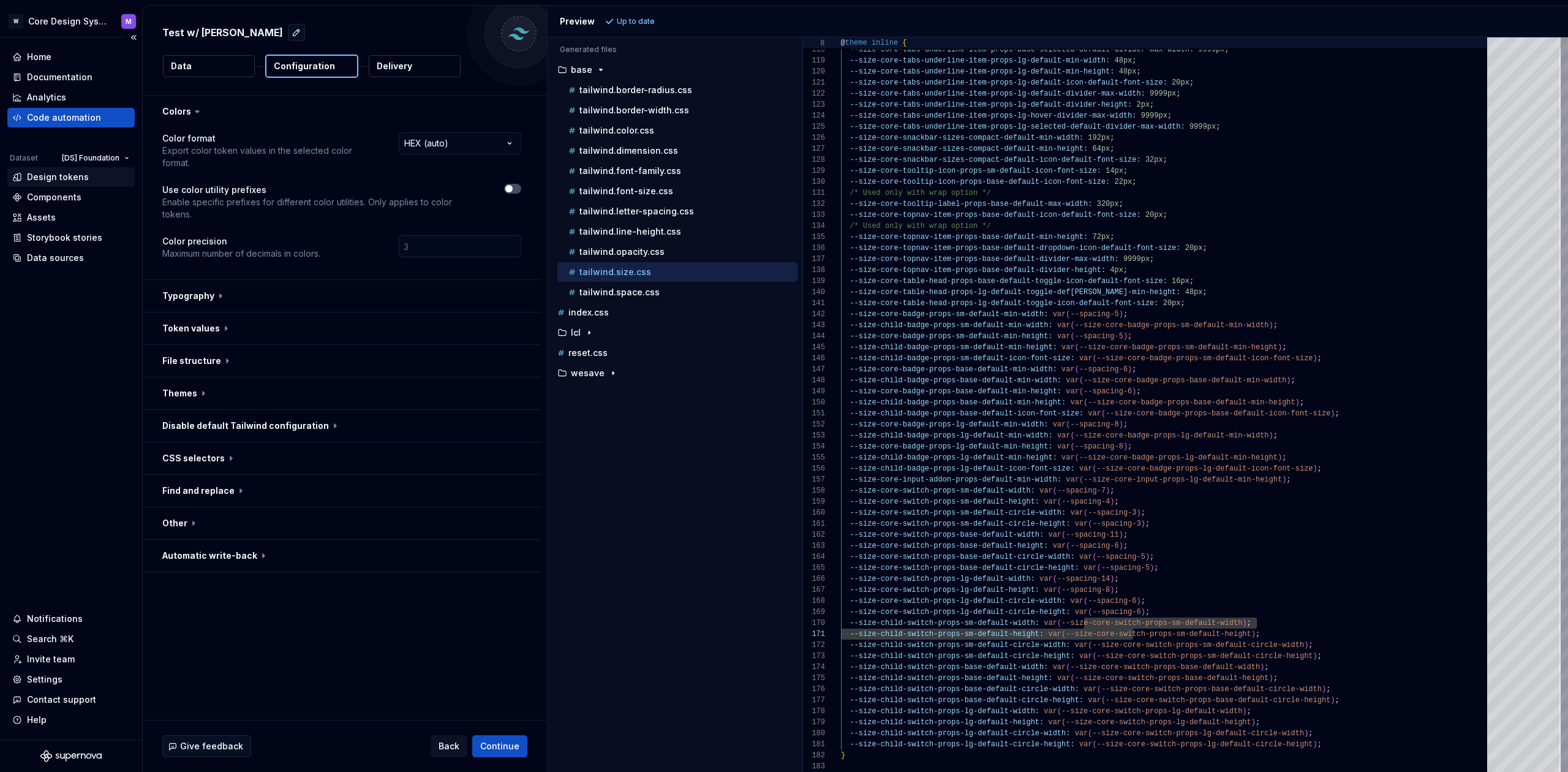
click at [60, 172] on div "Design tokens" at bounding box center [58, 177] width 62 height 12
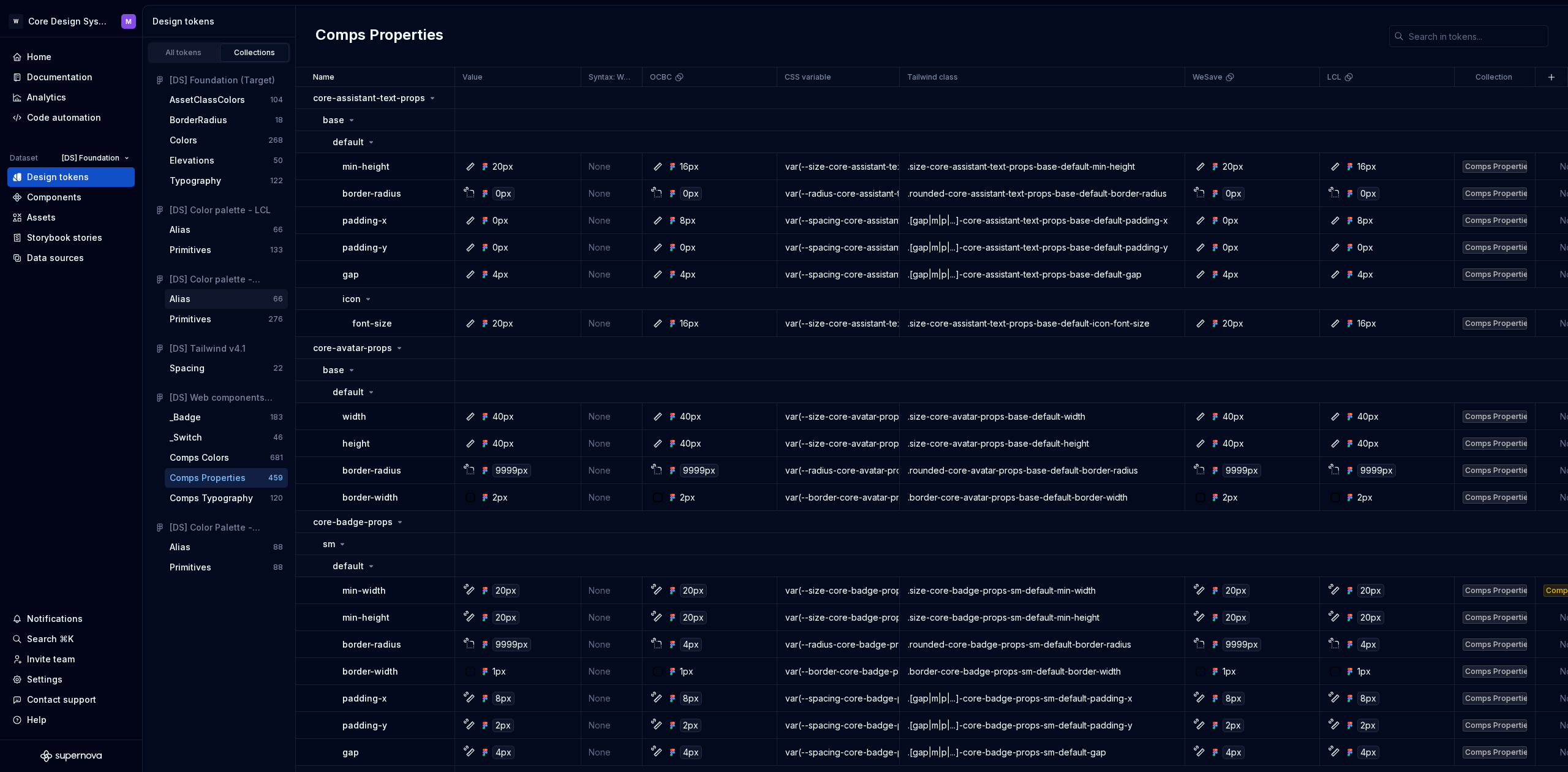
click at [192, 303] on div "Alias" at bounding box center [221, 299] width 104 height 12
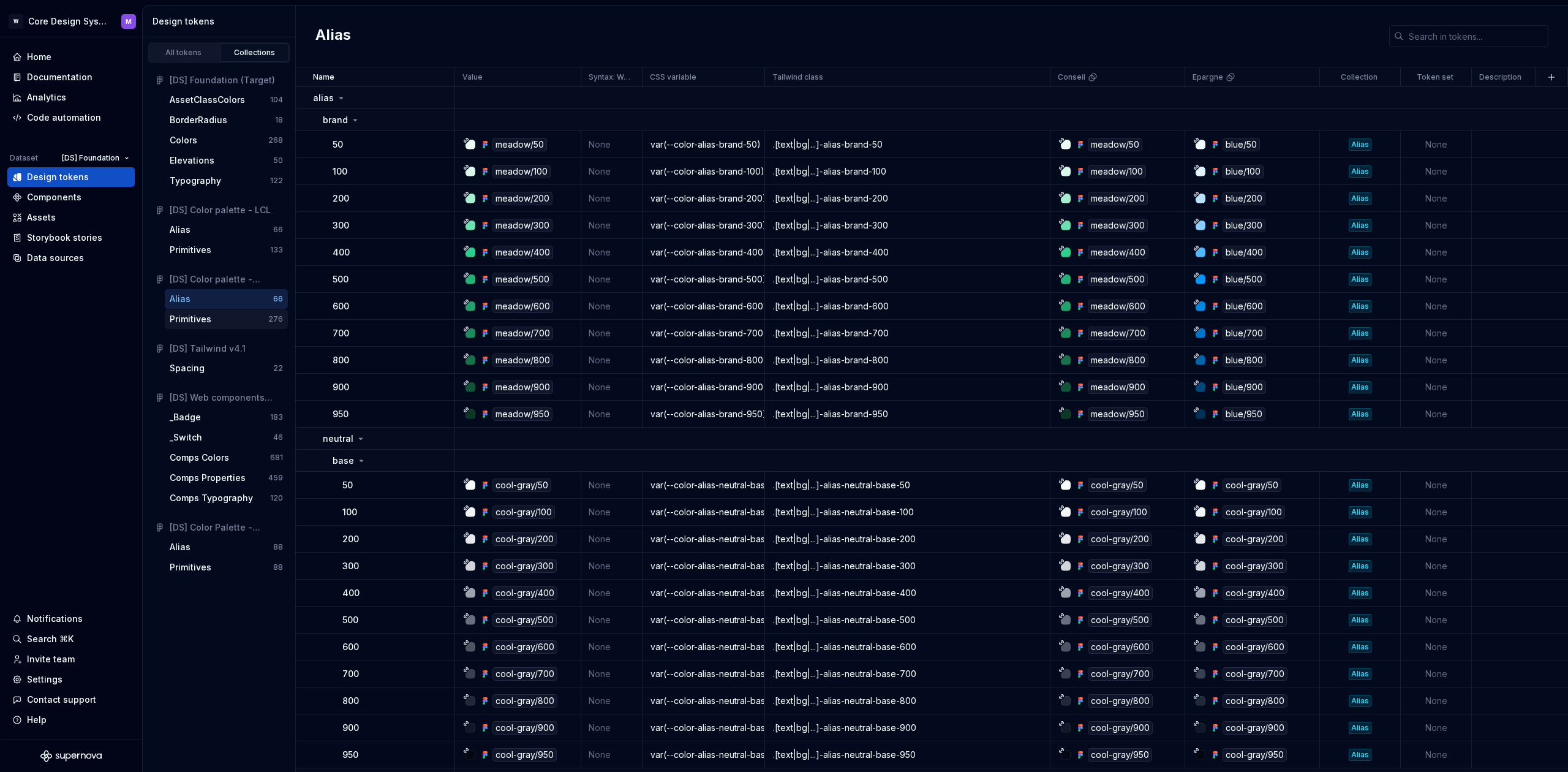
click at [213, 314] on div "Primitives" at bounding box center [219, 319] width 99 height 12
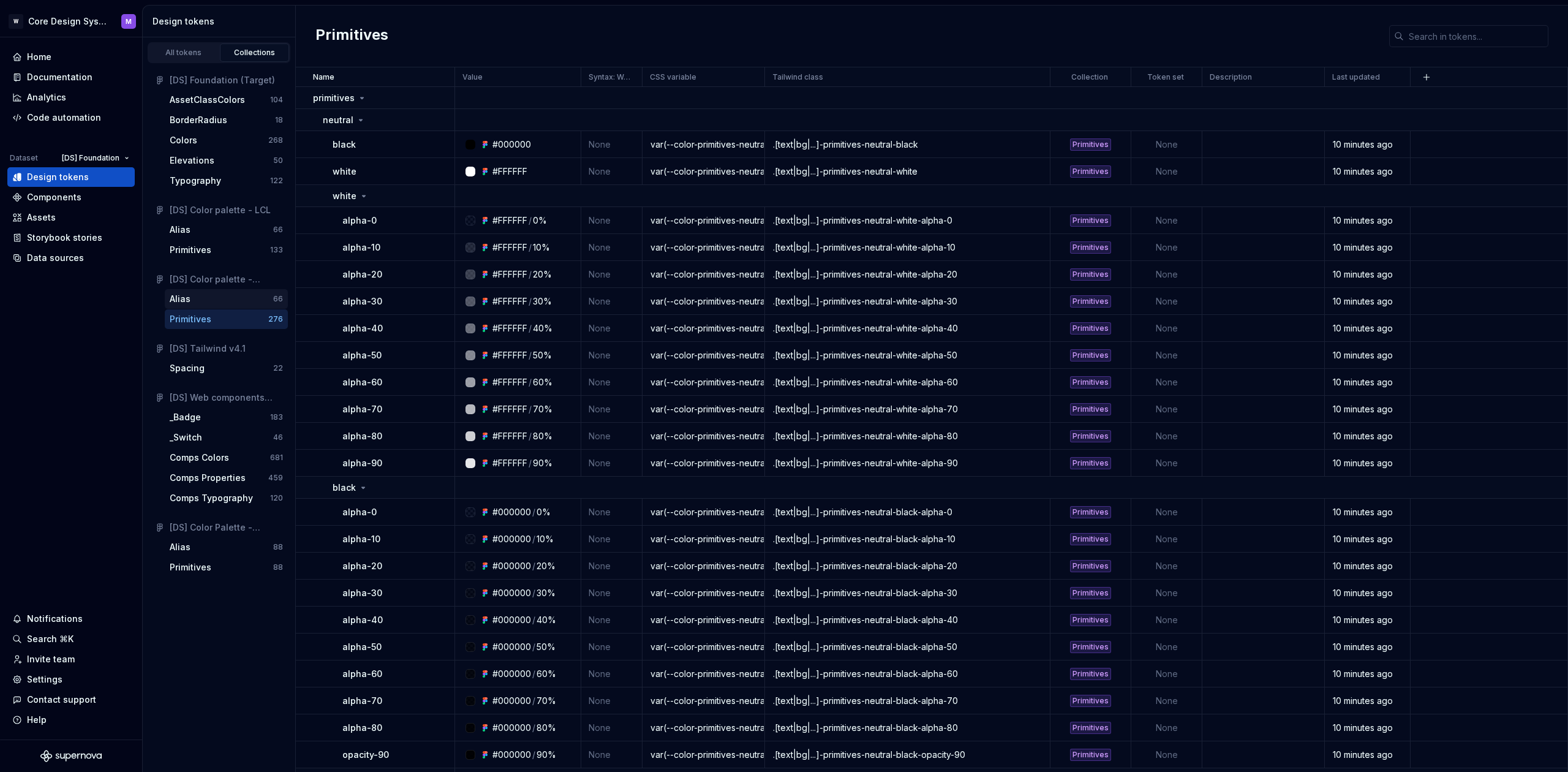
click at [197, 296] on div "Alias" at bounding box center [221, 299] width 104 height 12
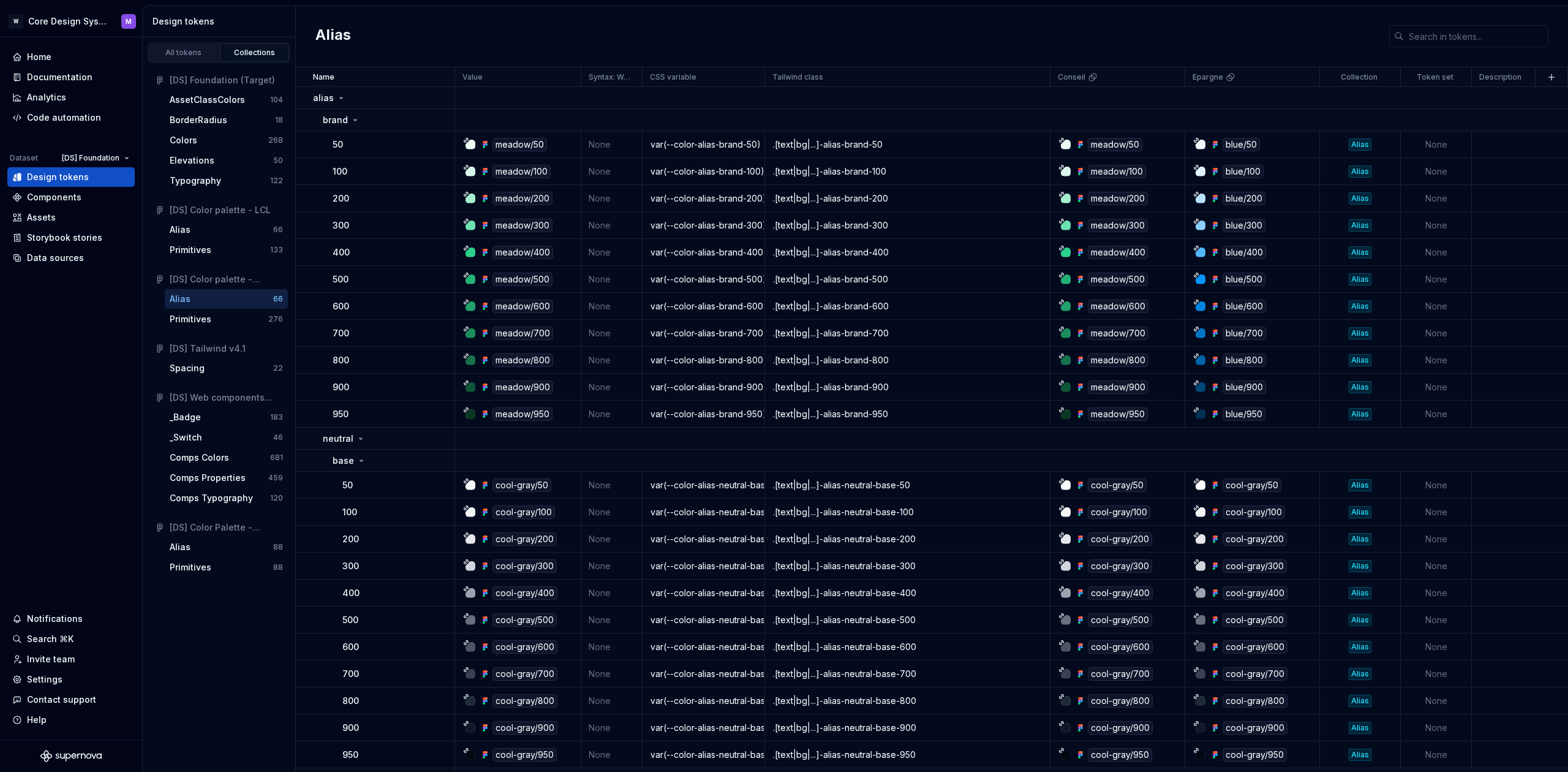
click at [216, 281] on div "[DS] Color palette - WeSave" at bounding box center [226, 279] width 113 height 12
click at [218, 284] on div "[DS] Color palette - WeSave" at bounding box center [226, 279] width 113 height 12
click at [196, 314] on div "Primitives" at bounding box center [191, 319] width 42 height 12
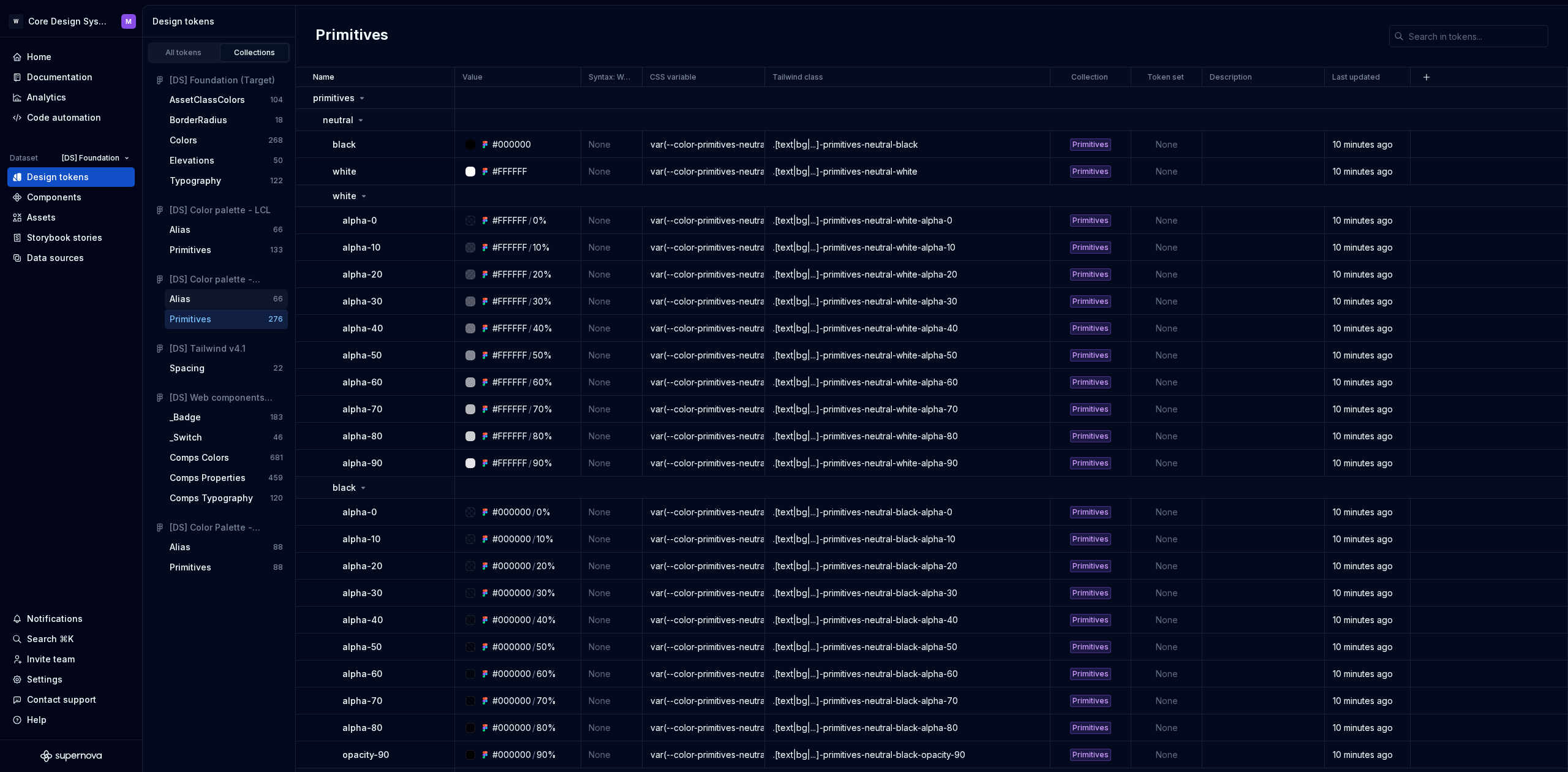
click at [197, 304] on div "Alias" at bounding box center [221, 299] width 104 height 12
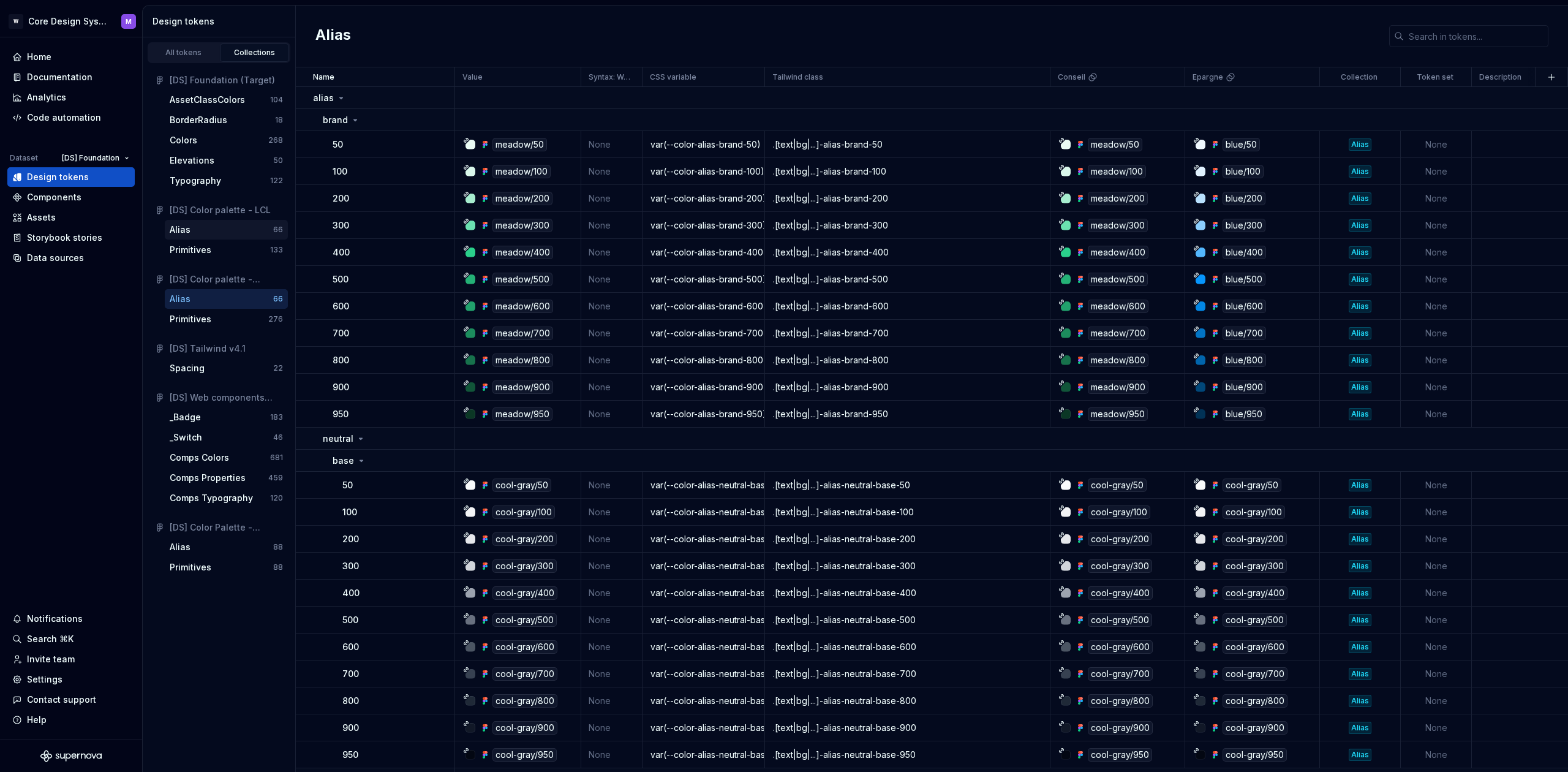
click at [187, 230] on div "Alias" at bounding box center [180, 230] width 21 height 12
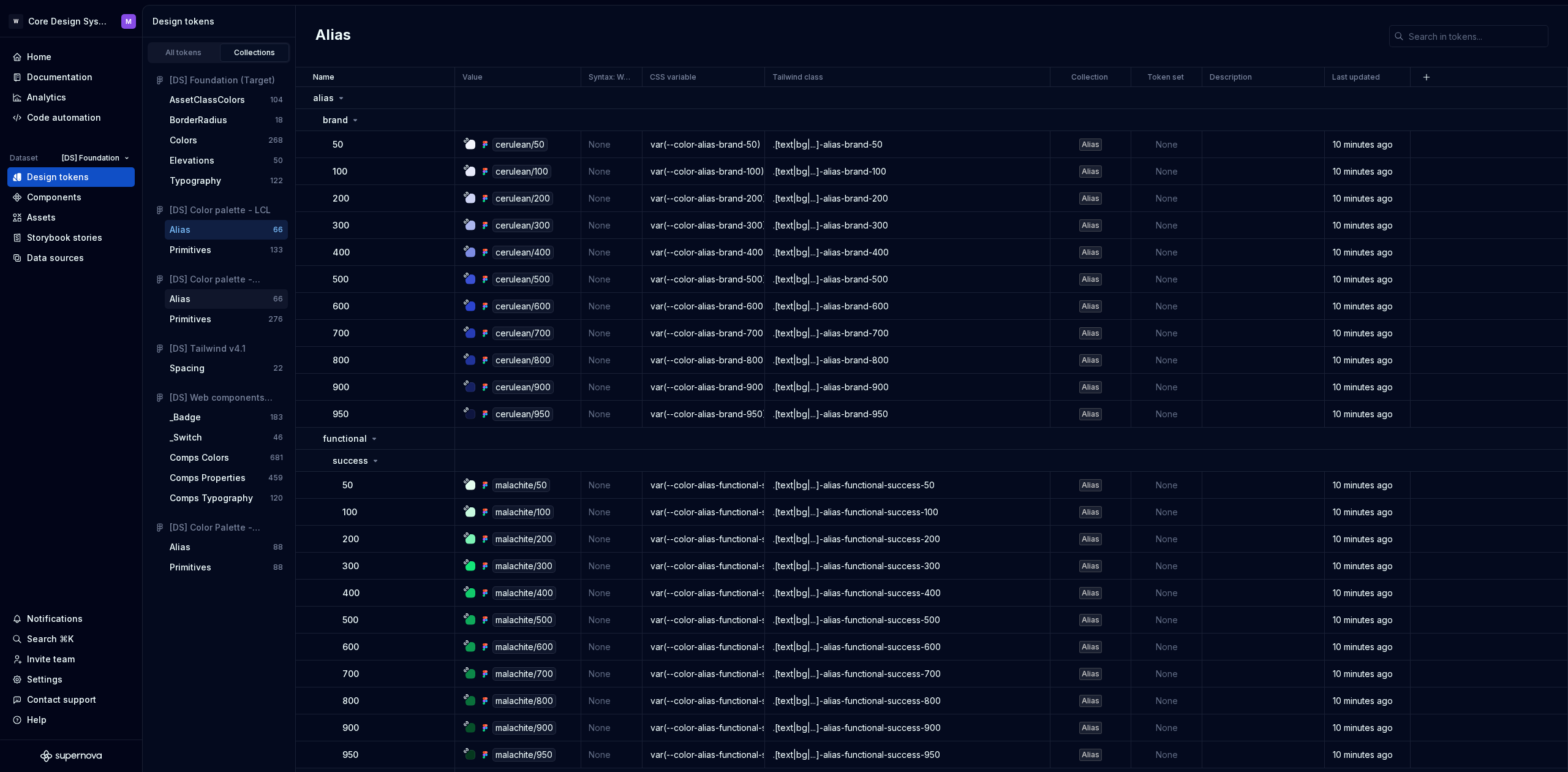
click at [204, 302] on div "Alias" at bounding box center [221, 299] width 104 height 12
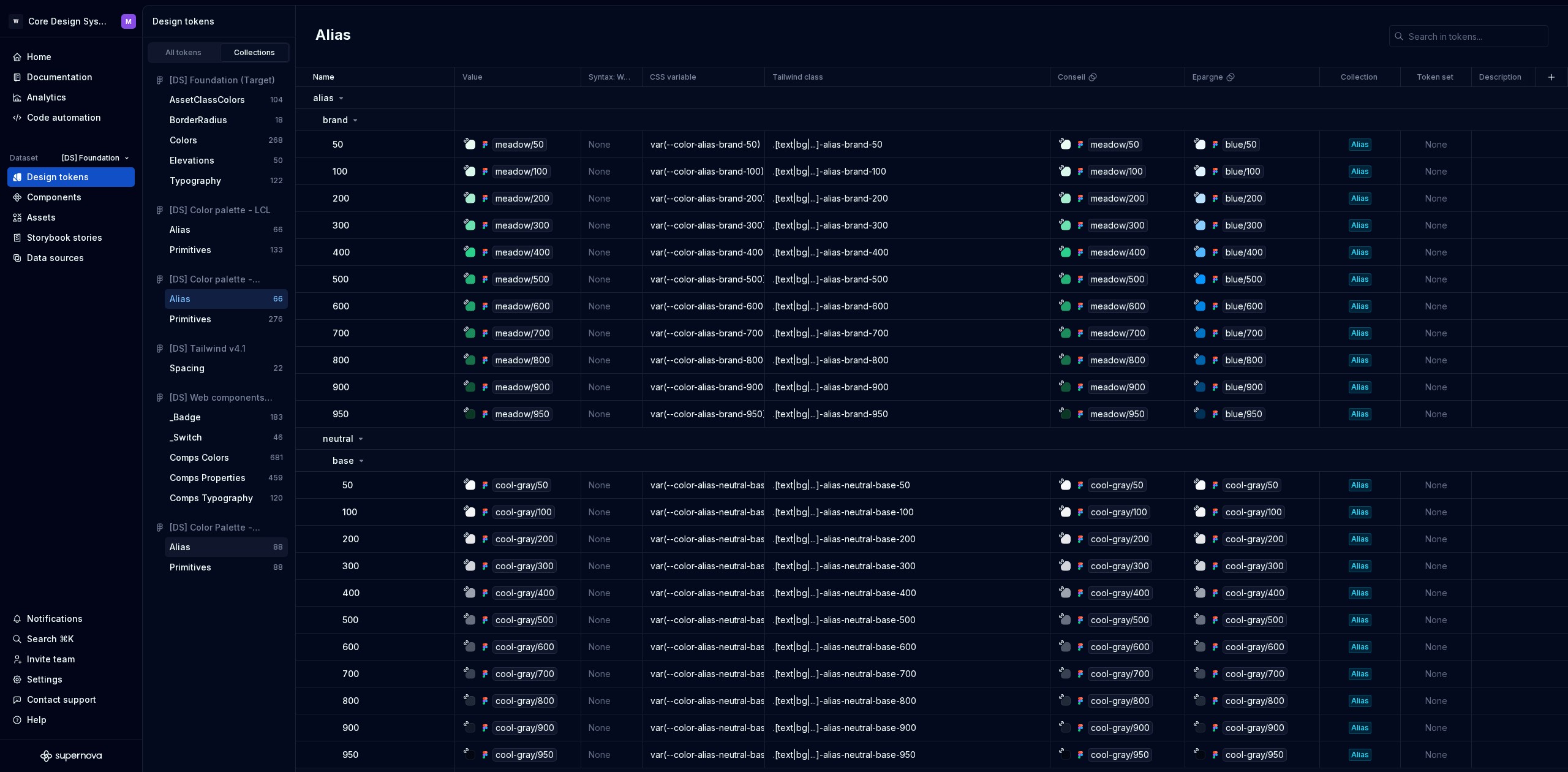
click at [212, 549] on div "Alias" at bounding box center [221, 547] width 104 height 12
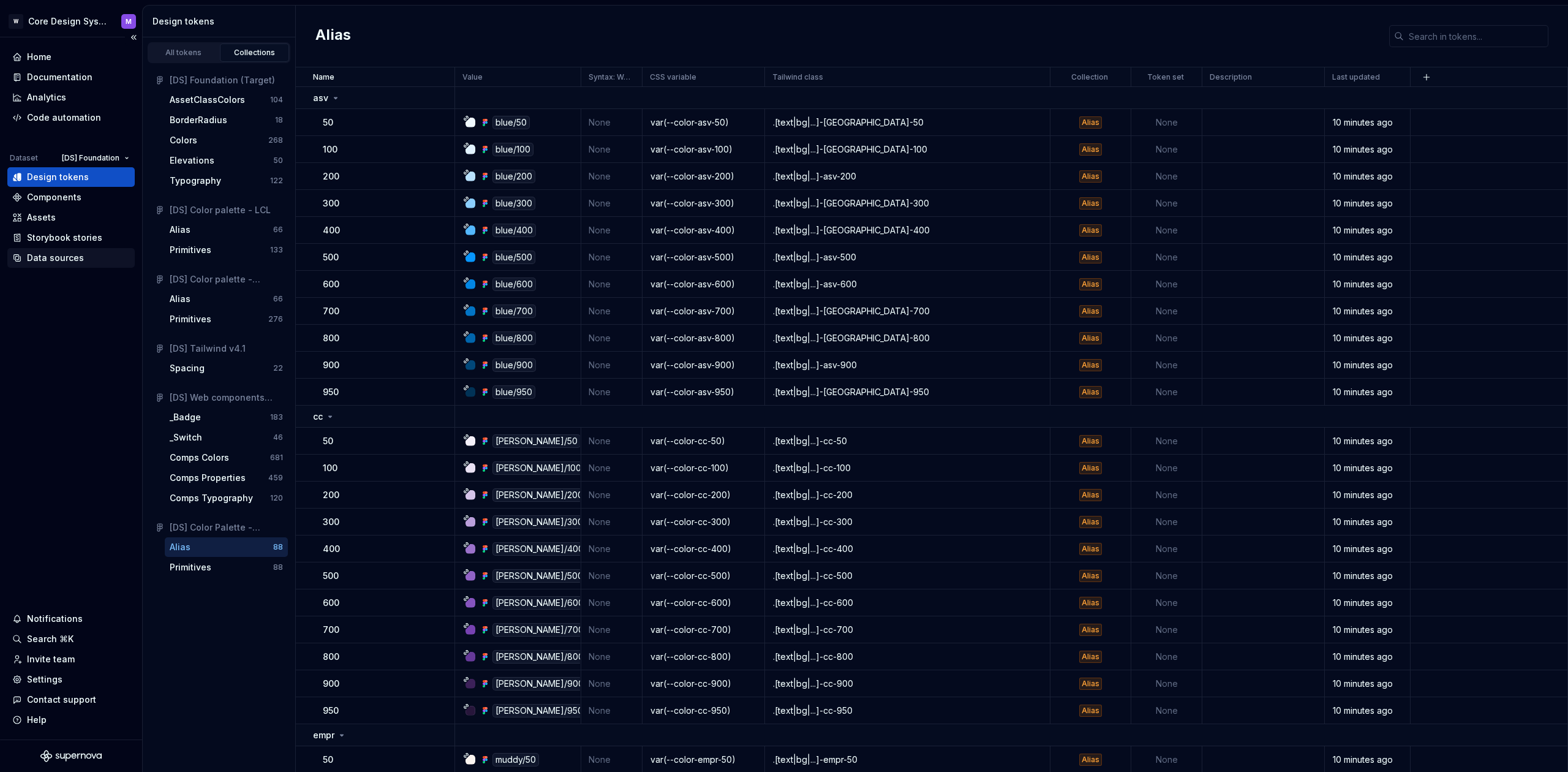
click at [72, 259] on div "Data sources" at bounding box center [55, 258] width 57 height 12
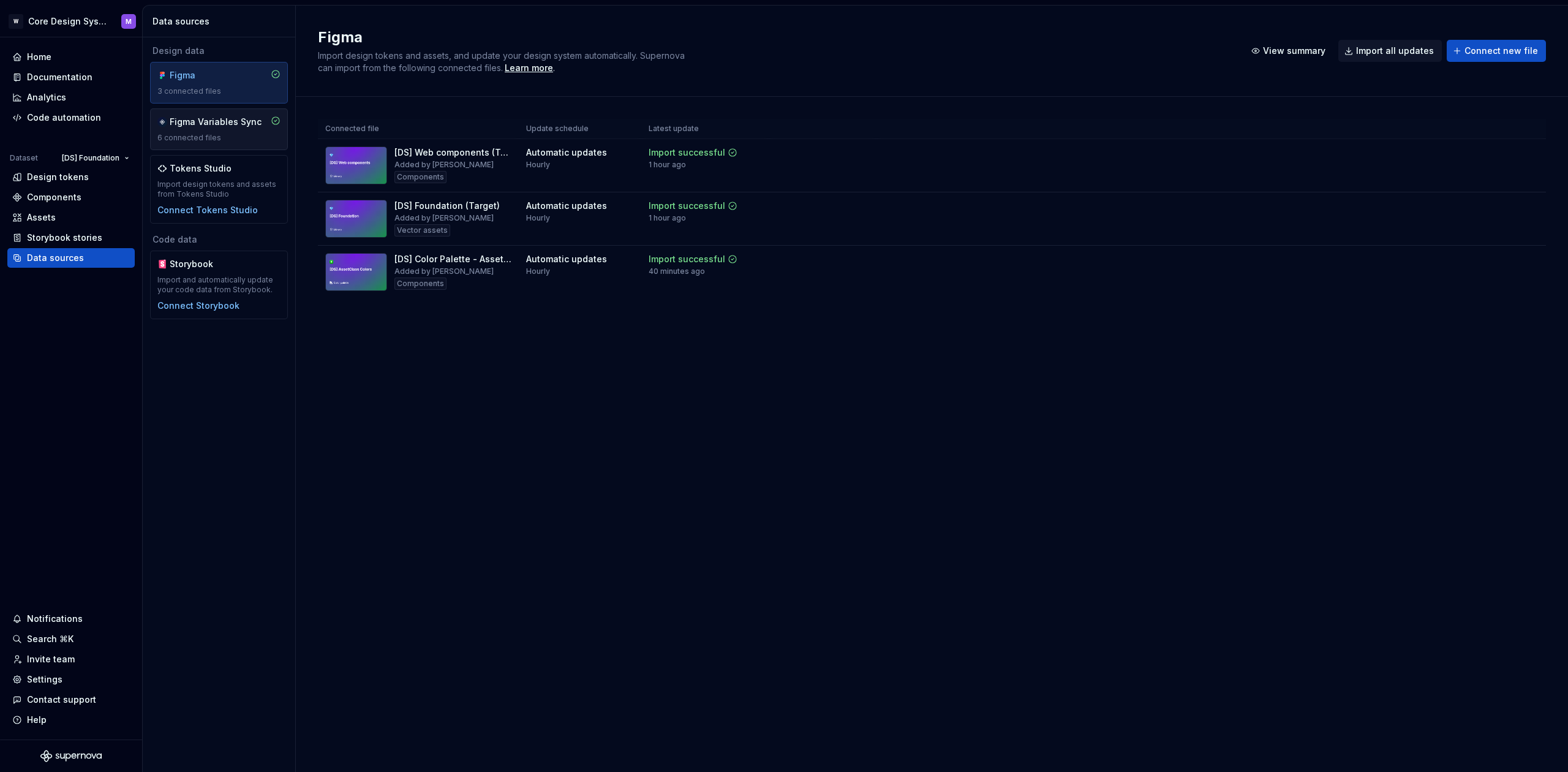
click at [222, 139] on div "6 connected files" at bounding box center [219, 138] width 123 height 10
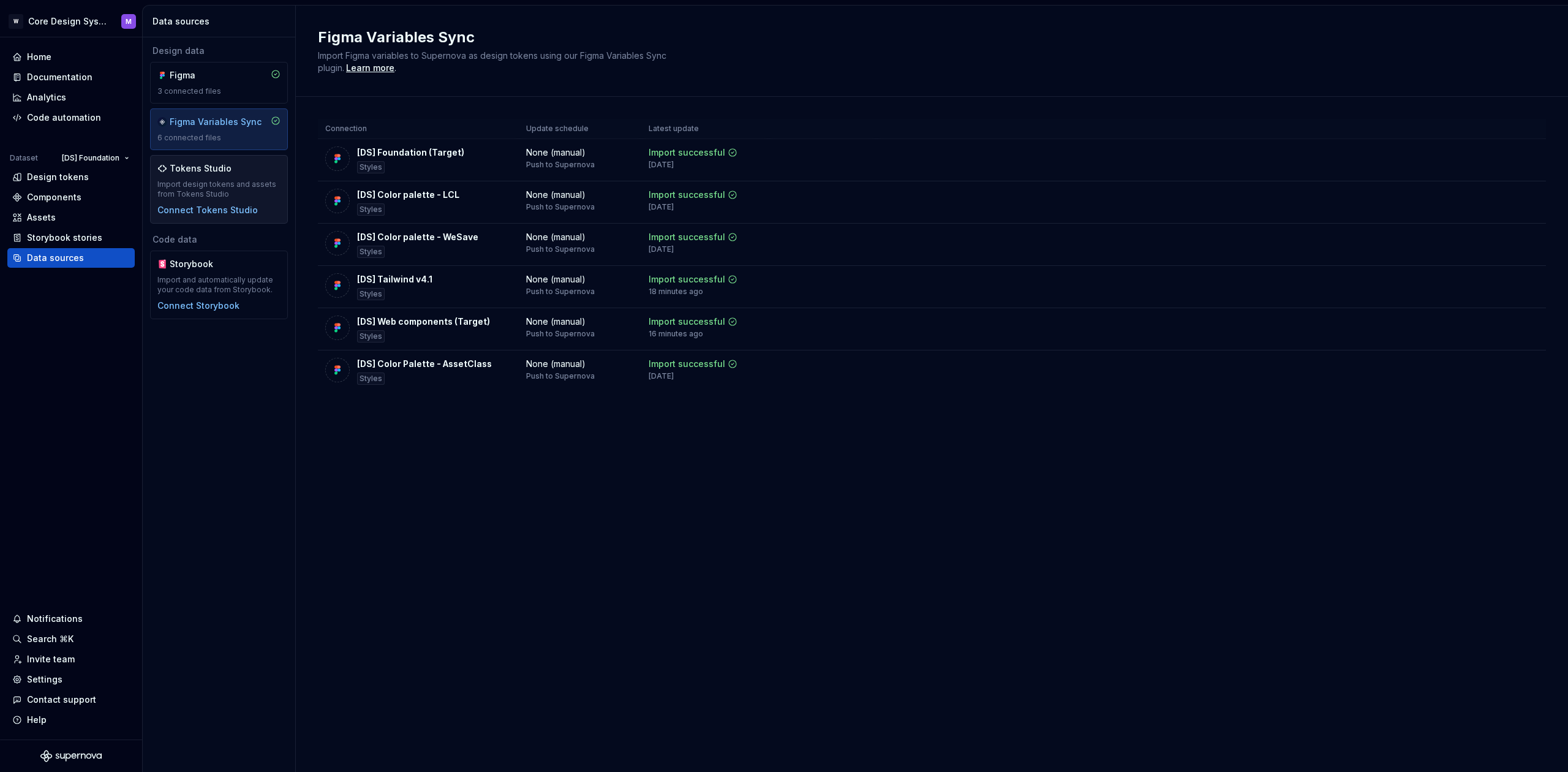
drag, startPoint x: 228, startPoint y: 177, endPoint x: 234, endPoint y: 155, distance: 22.8
click at [228, 177] on div "Tokens Studio Import design tokens and assets from Tokens Studio Connect Tokens…" at bounding box center [219, 189] width 123 height 54
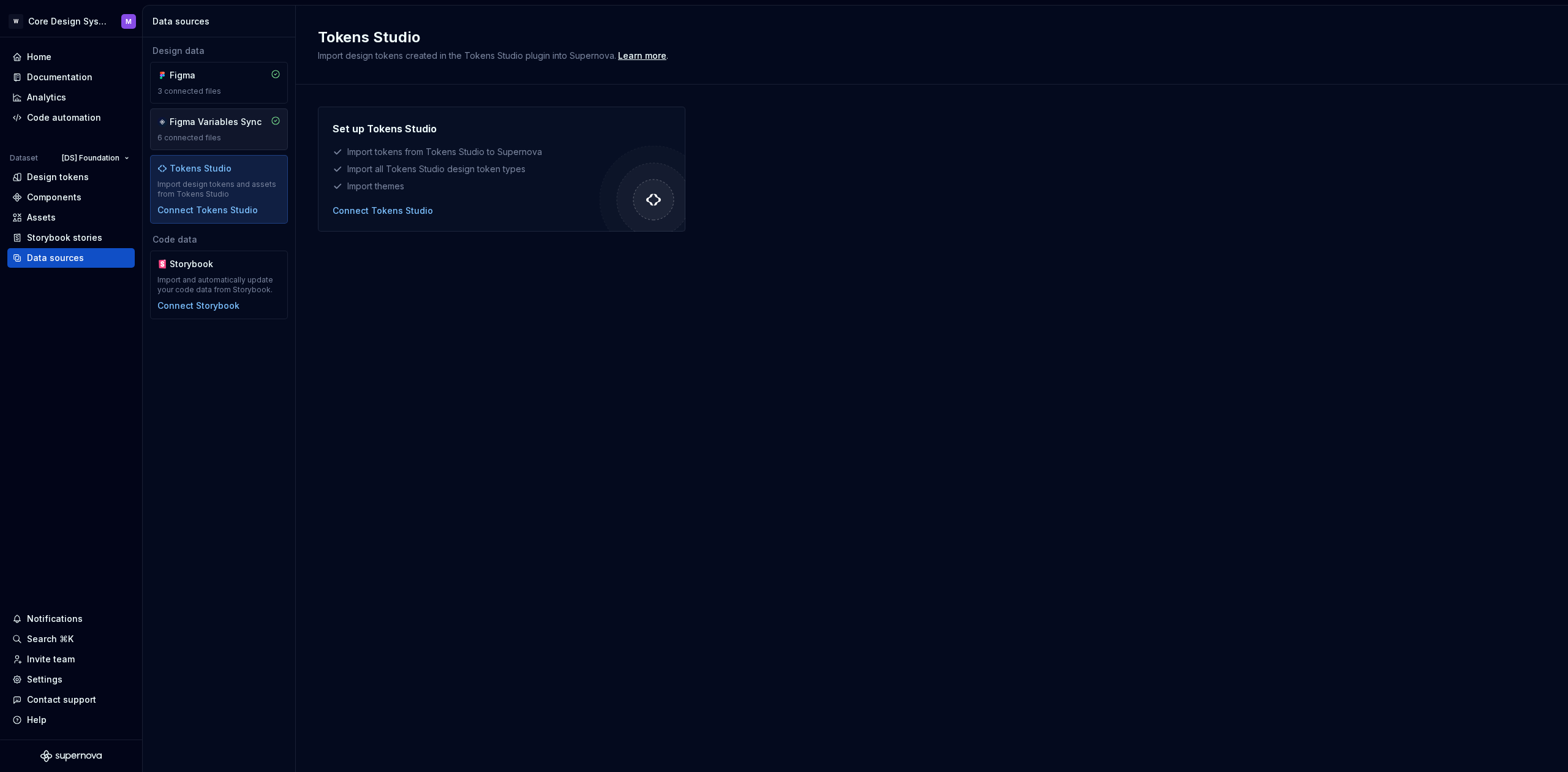
click at [234, 128] on div "Figma Variables Sync" at bounding box center [215, 122] width 92 height 12
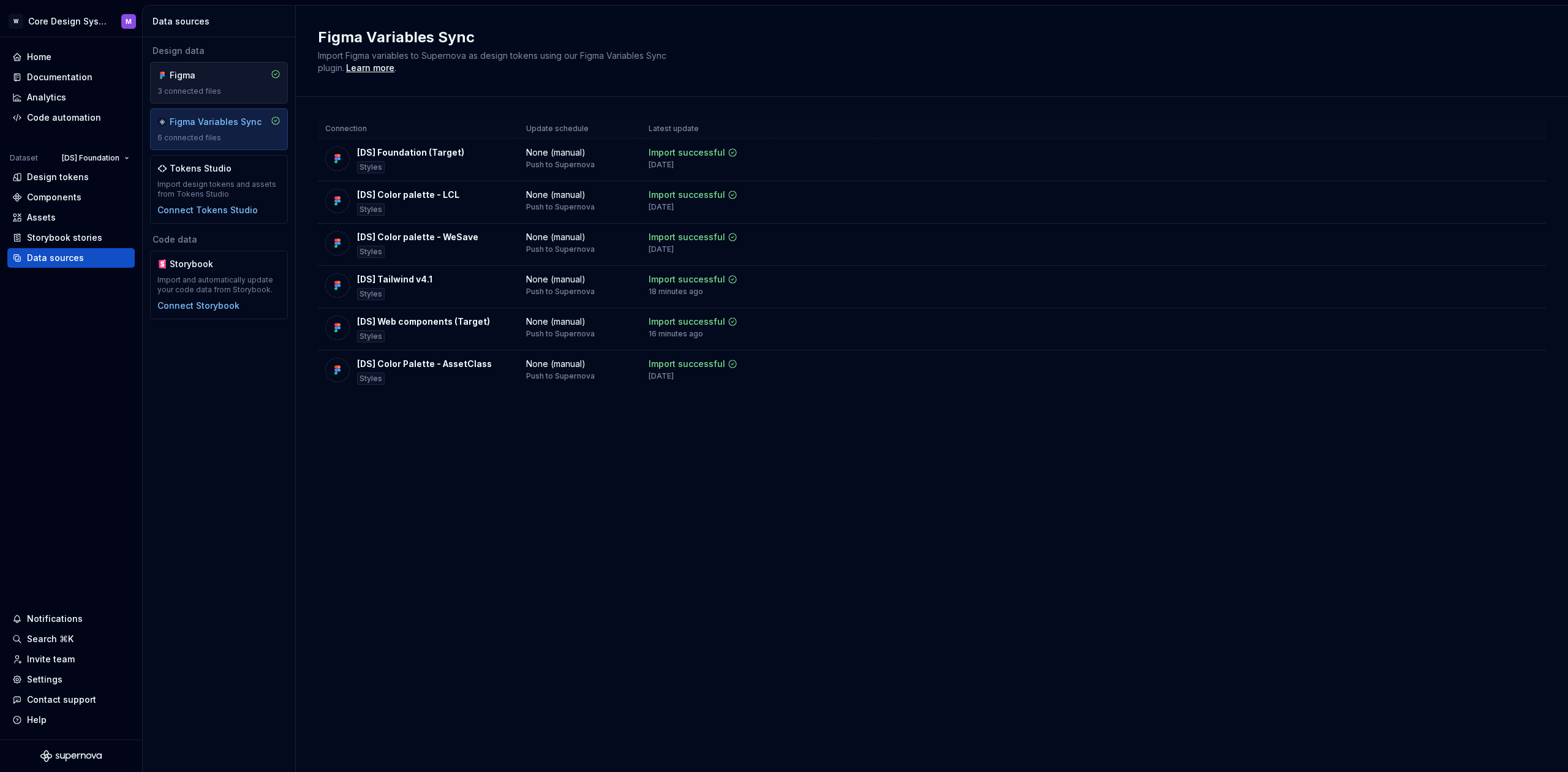
click at [235, 87] on div "3 connected files" at bounding box center [219, 91] width 123 height 10
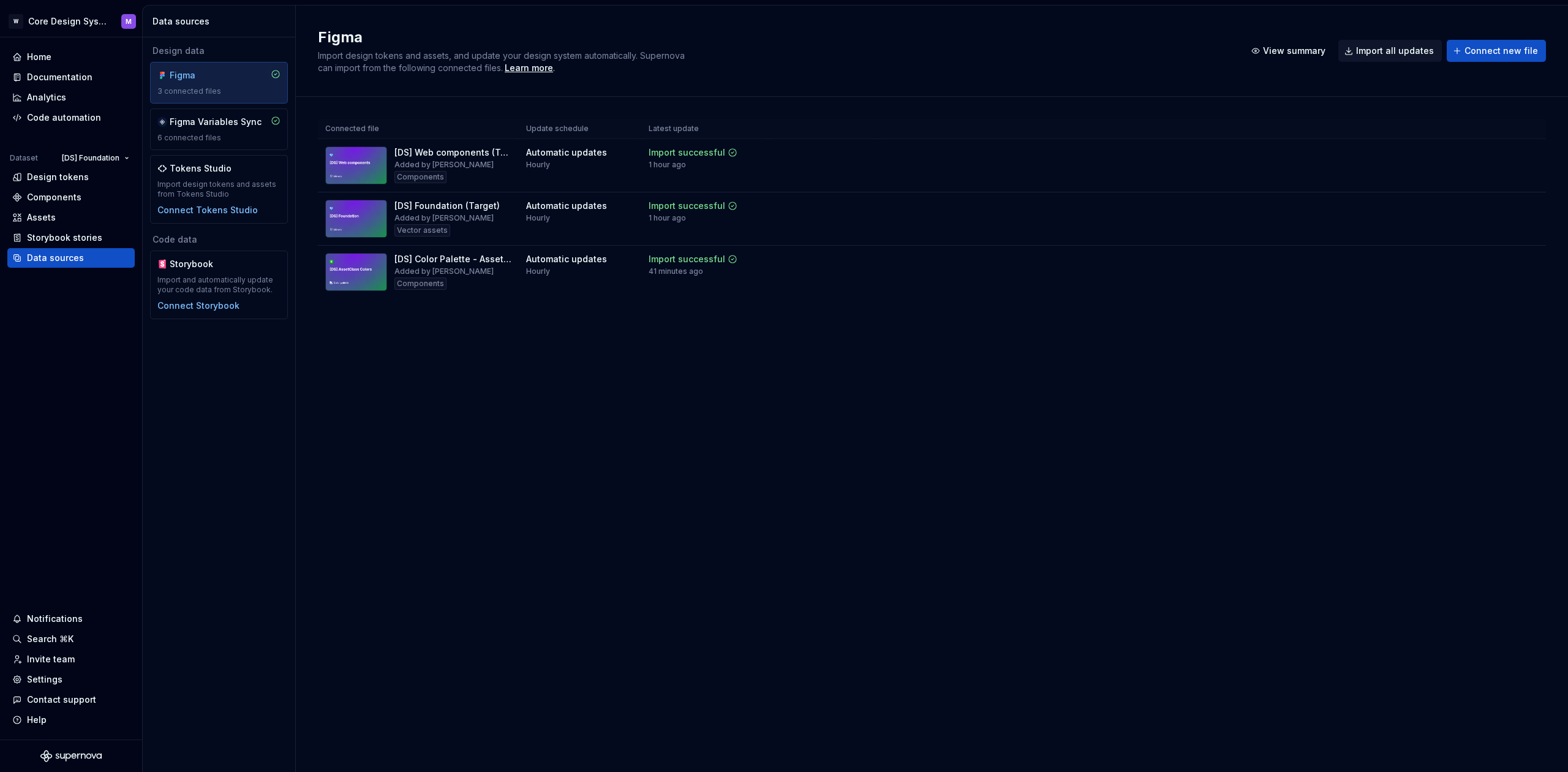
drag, startPoint x: 245, startPoint y: 135, endPoint x: 241, endPoint y: 100, distance: 35.2
click at [245, 135] on div "6 connected files" at bounding box center [219, 138] width 123 height 10
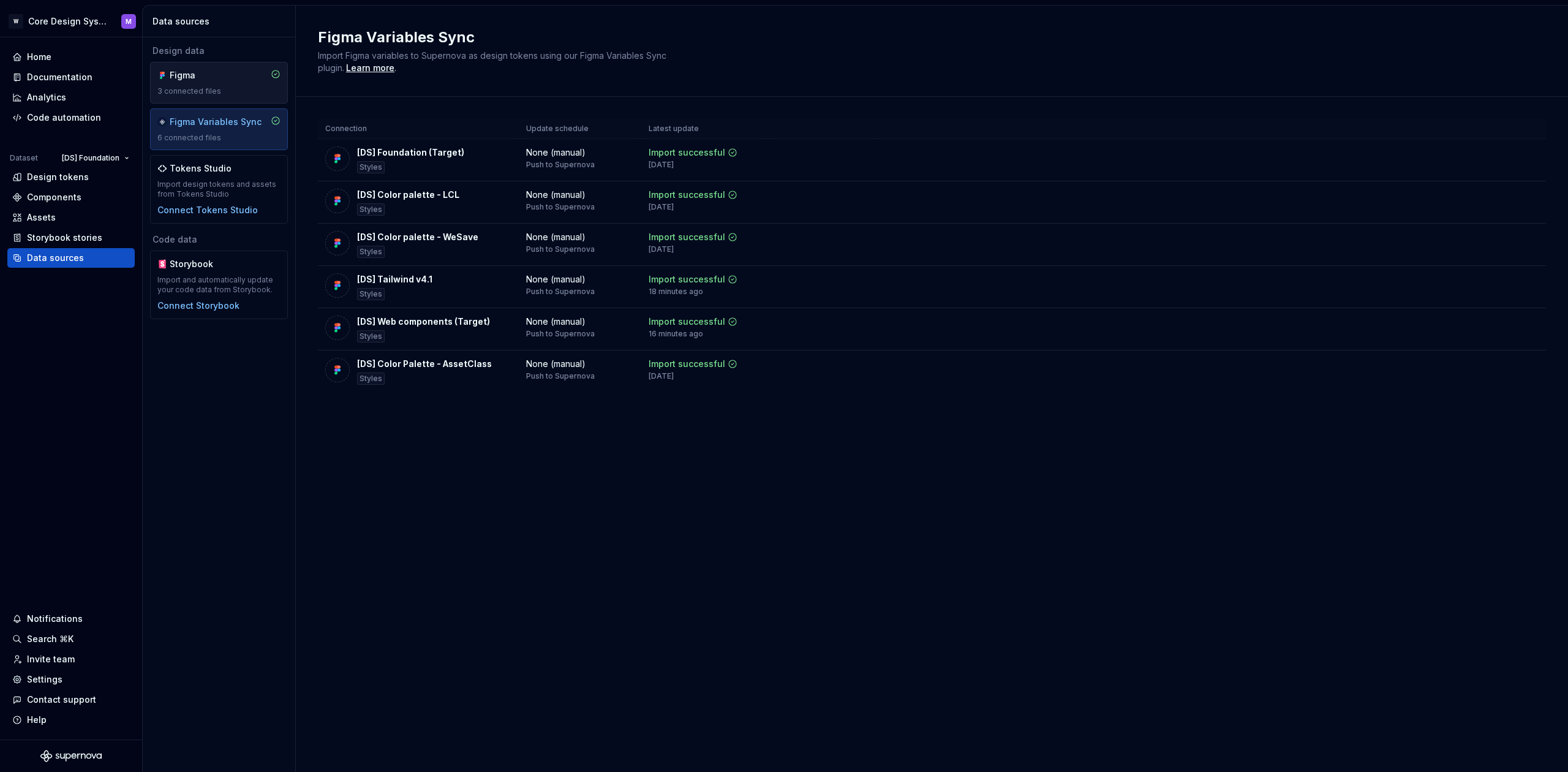
click at [236, 86] on div "3 connected files" at bounding box center [219, 91] width 123 height 10
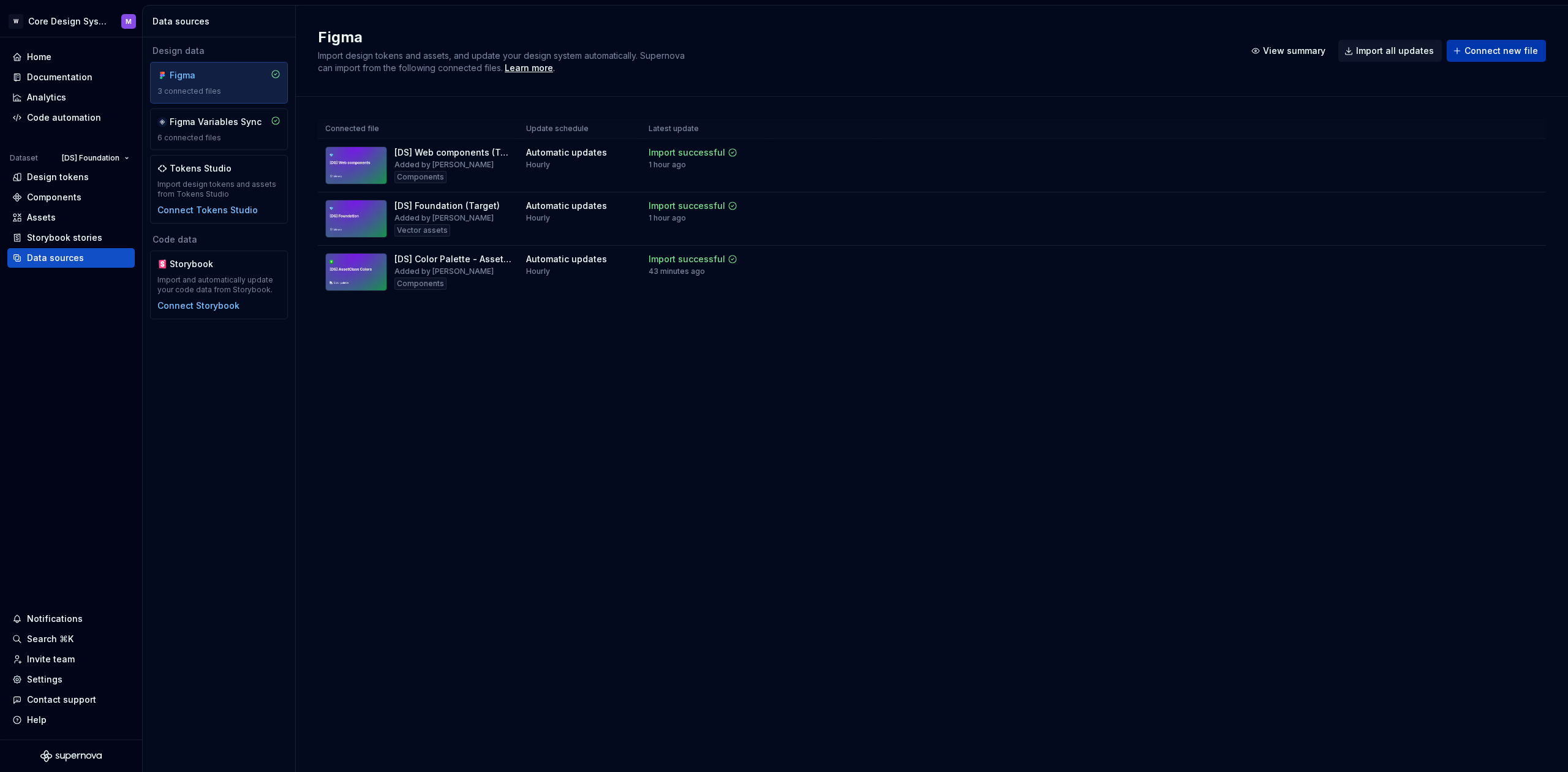
click at [1475, 51] on span "Connect new file" at bounding box center [1501, 51] width 73 height 12
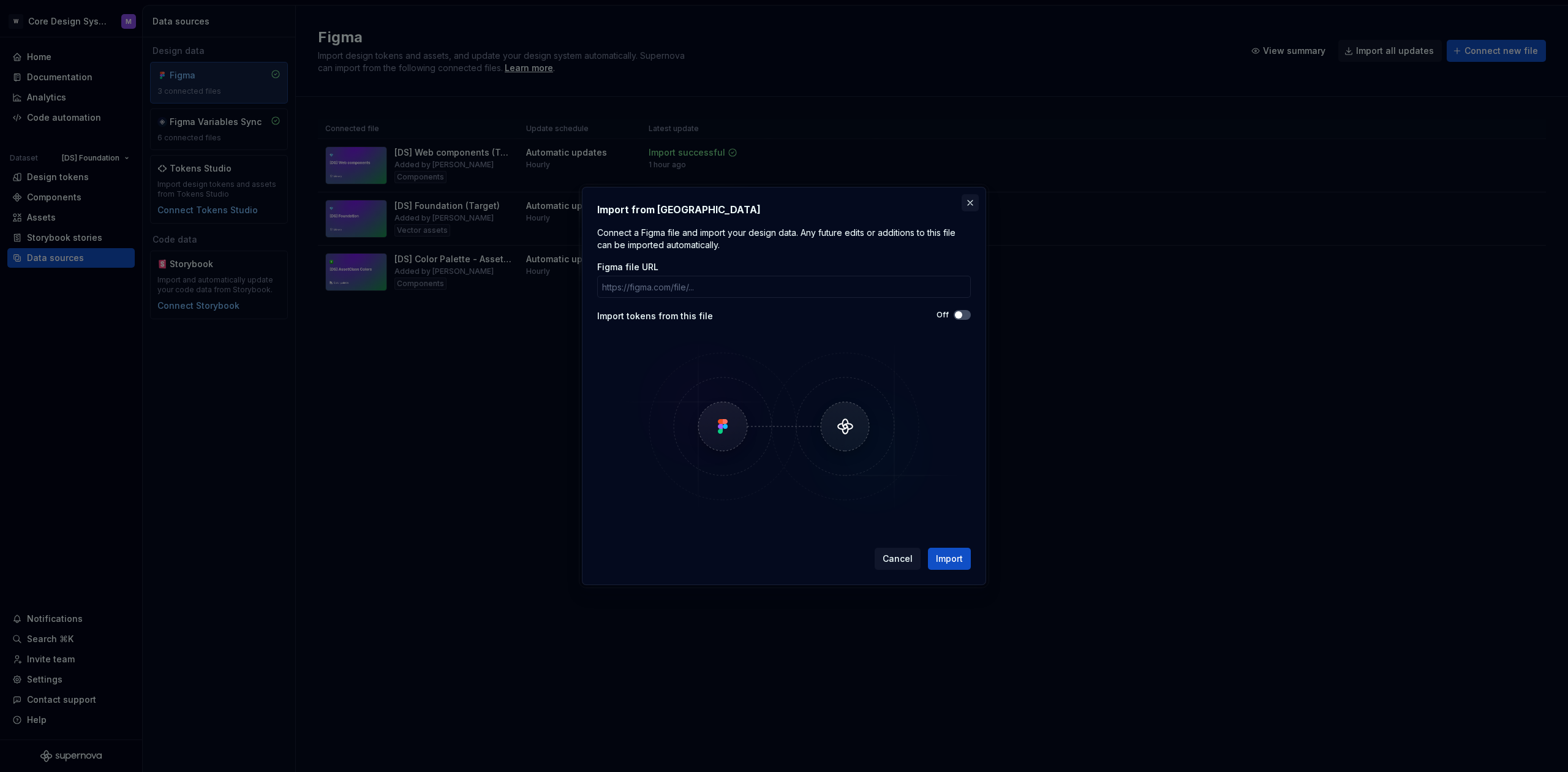
click at [974, 207] on button "button" at bounding box center [970, 203] width 17 height 17
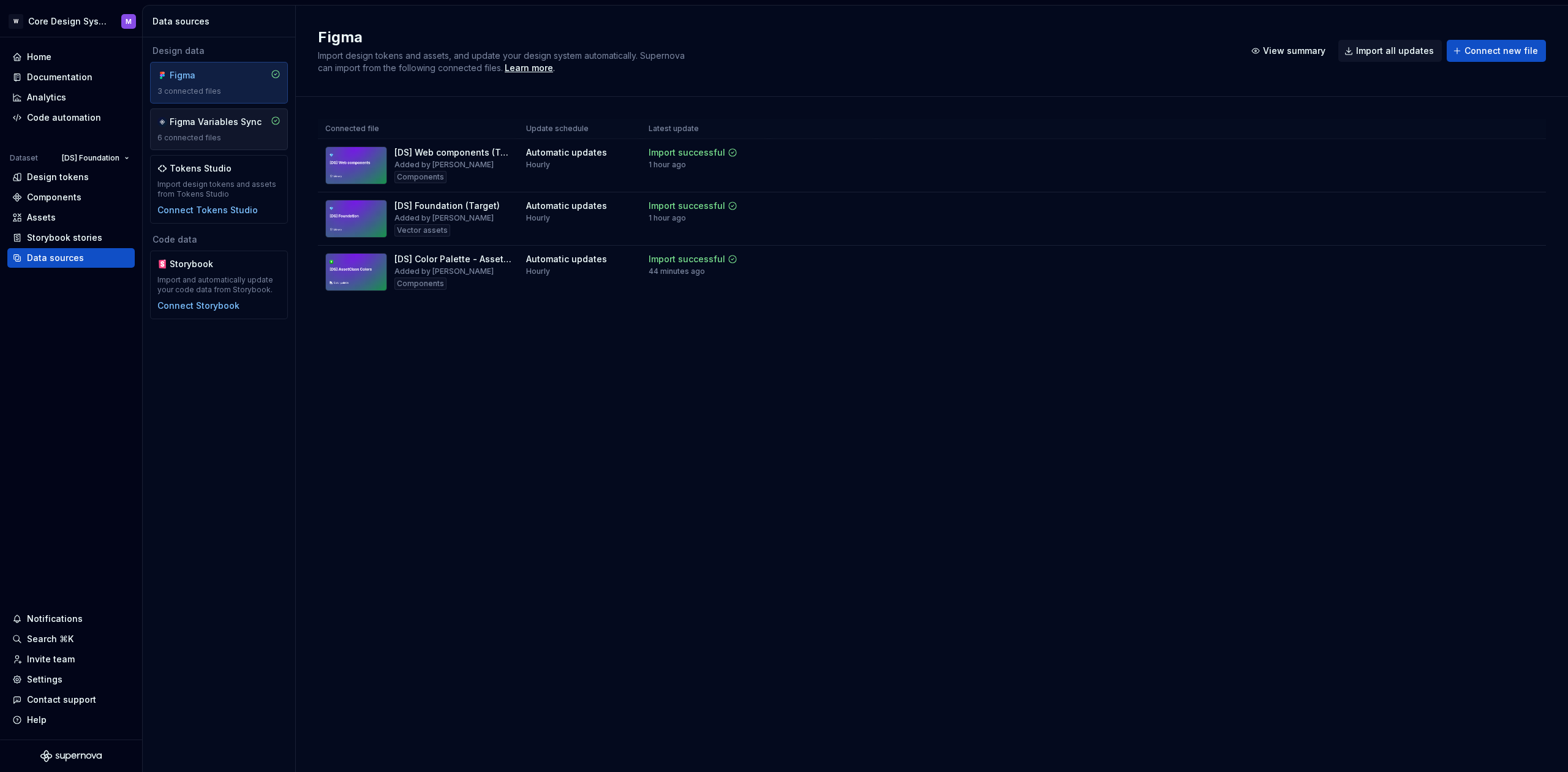
click at [239, 126] on div "Figma Variables Sync" at bounding box center [215, 122] width 92 height 12
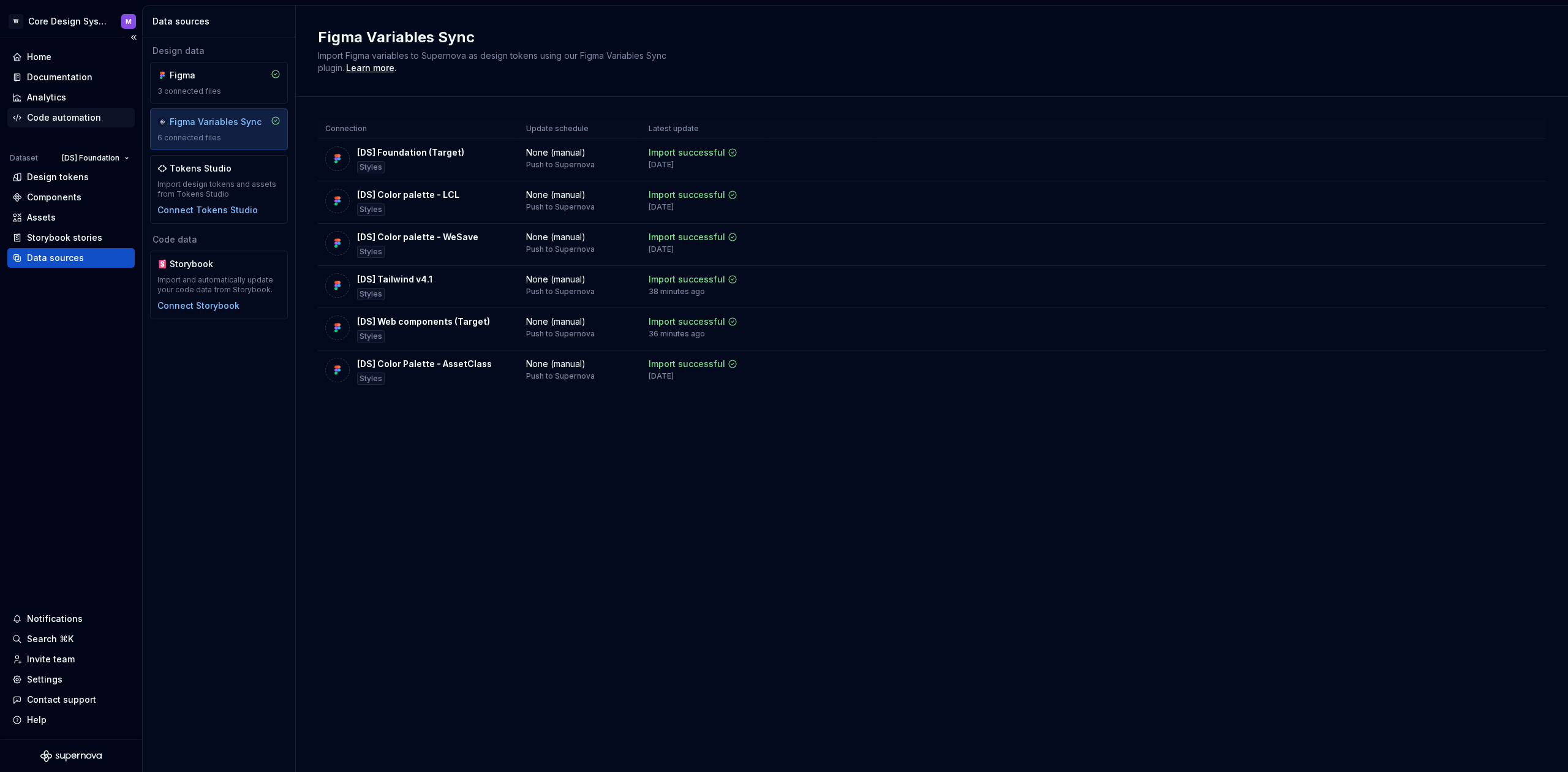
click at [91, 123] on div "Code automation" at bounding box center [64, 118] width 74 height 12
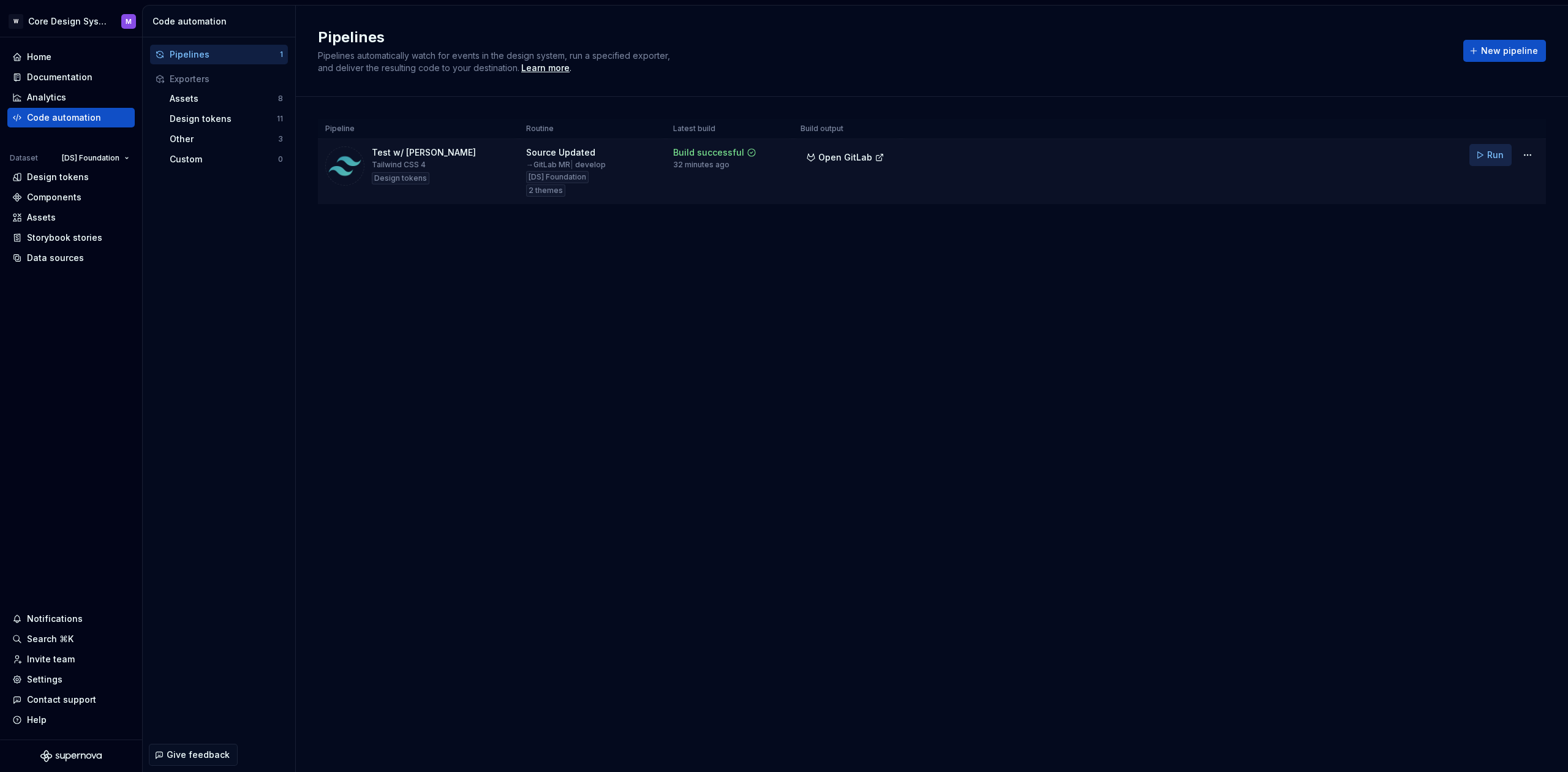
click at [1488, 154] on button "Run" at bounding box center [1490, 155] width 43 height 22
